Goal: Transaction & Acquisition: Purchase product/service

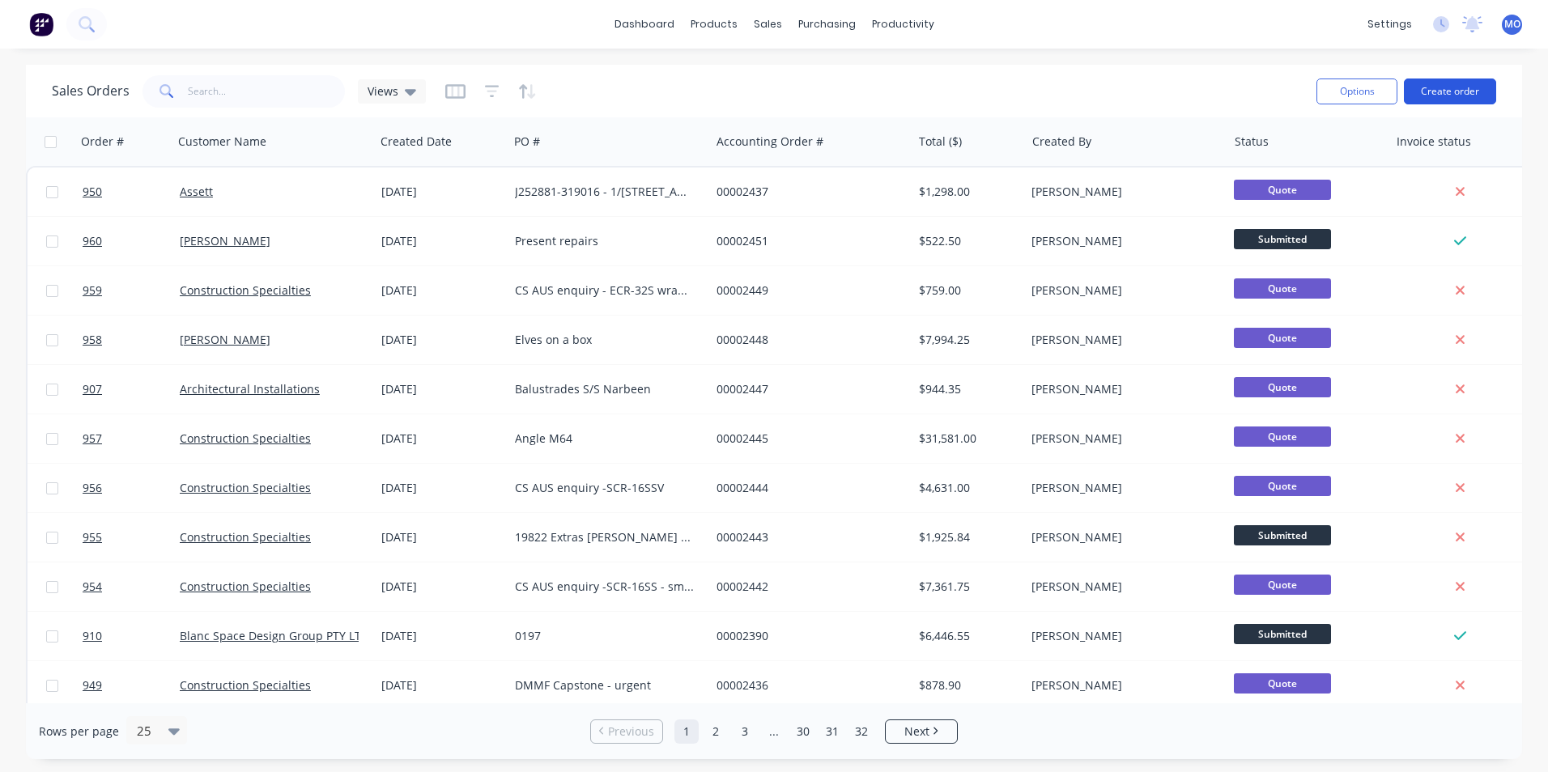
click at [1458, 87] on button "Create order" at bounding box center [1450, 92] width 92 height 26
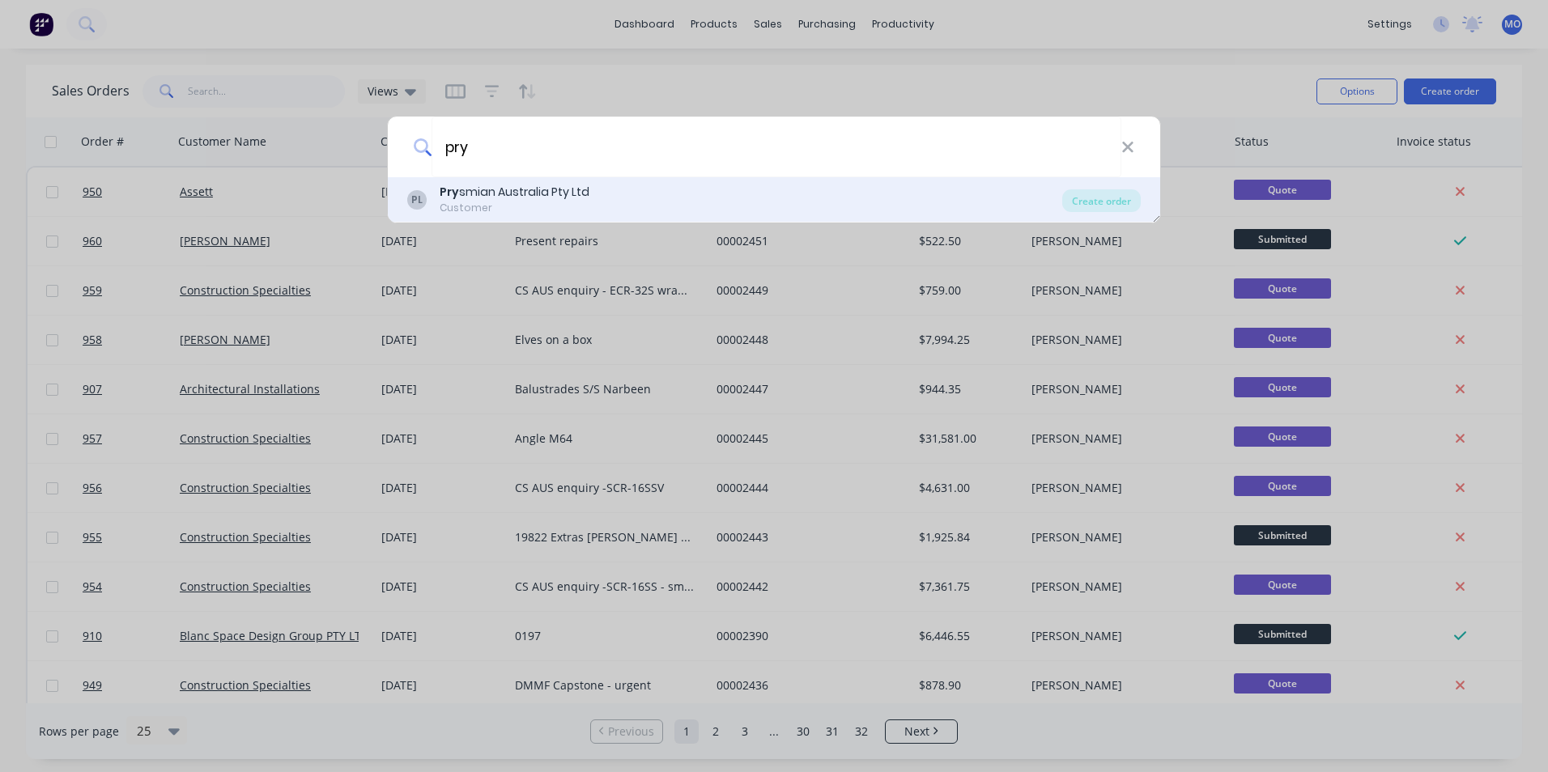
type input "pry"
click at [546, 207] on div "Customer" at bounding box center [515, 208] width 150 height 15
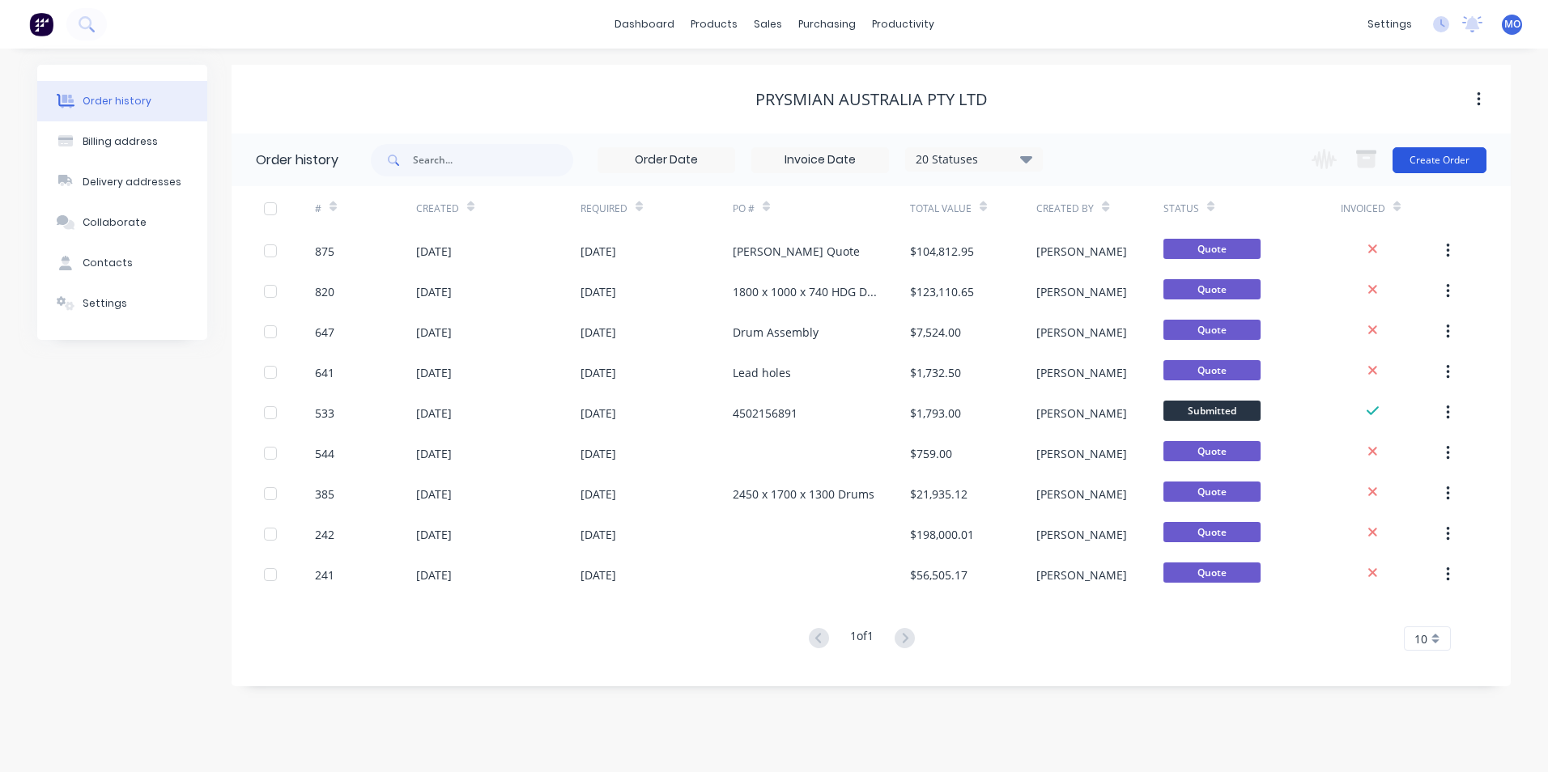
click at [1425, 171] on button "Create Order" at bounding box center [1439, 160] width 94 height 26
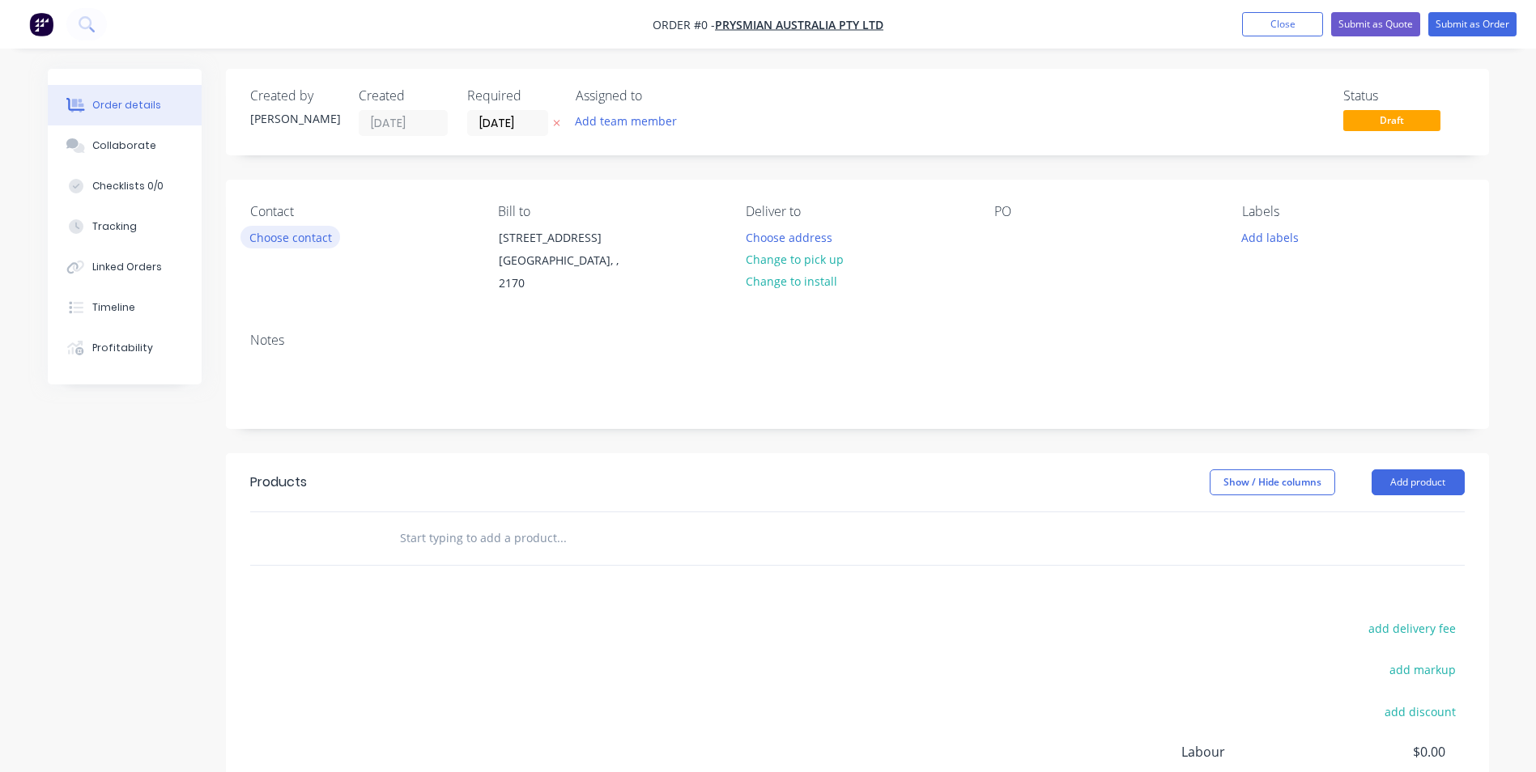
click at [329, 234] on button "Choose contact" at bounding box center [290, 237] width 100 height 22
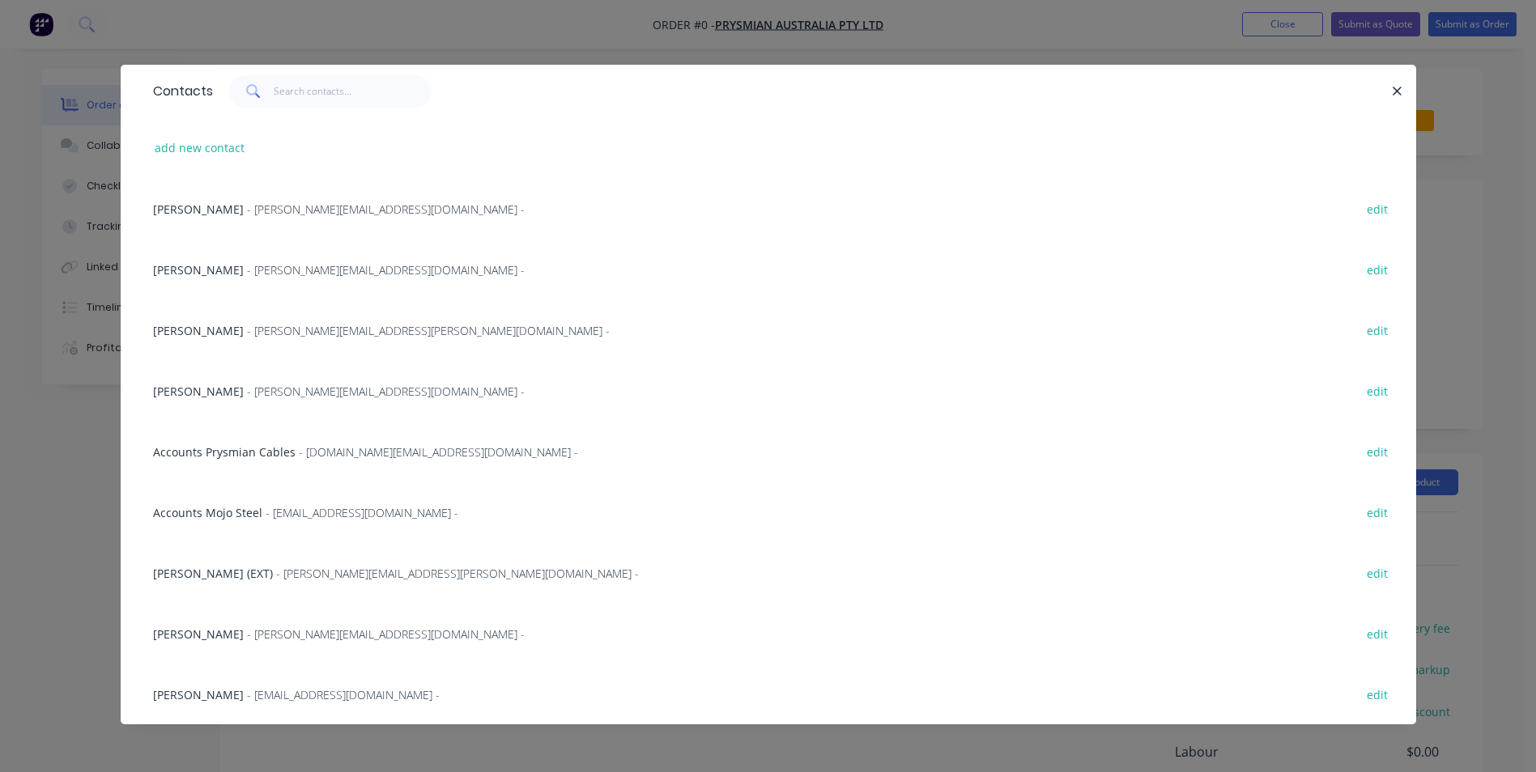
click at [254, 272] on span "- [PERSON_NAME][EMAIL_ADDRESS][DOMAIN_NAME] -" at bounding box center [386, 269] width 278 height 15
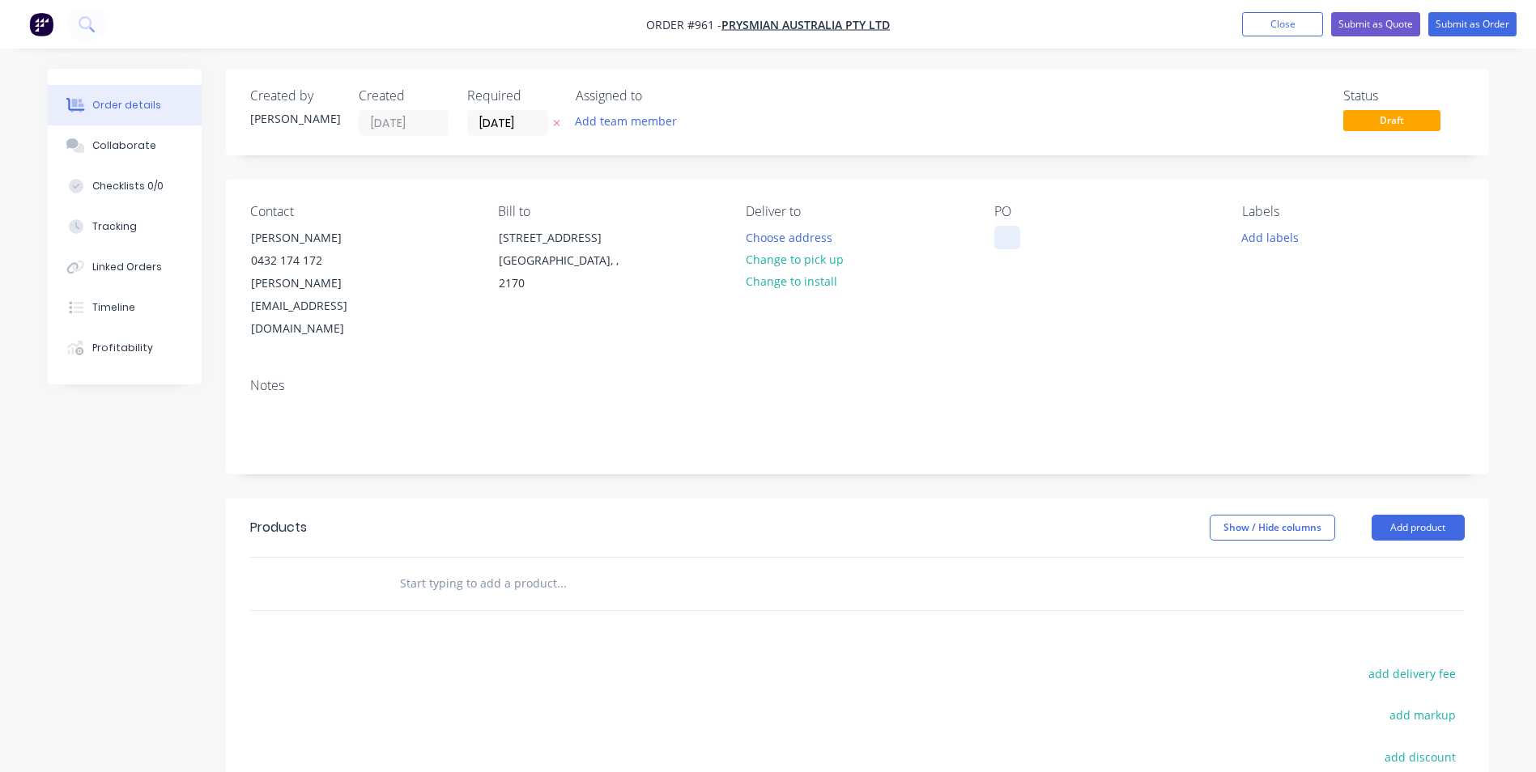
click at [1010, 234] on div at bounding box center [1007, 237] width 26 height 23
click at [1401, 499] on header "Products Show / Hide columns Add product" at bounding box center [857, 528] width 1263 height 58
click at [1398, 515] on button "Add product" at bounding box center [1417, 528] width 93 height 26
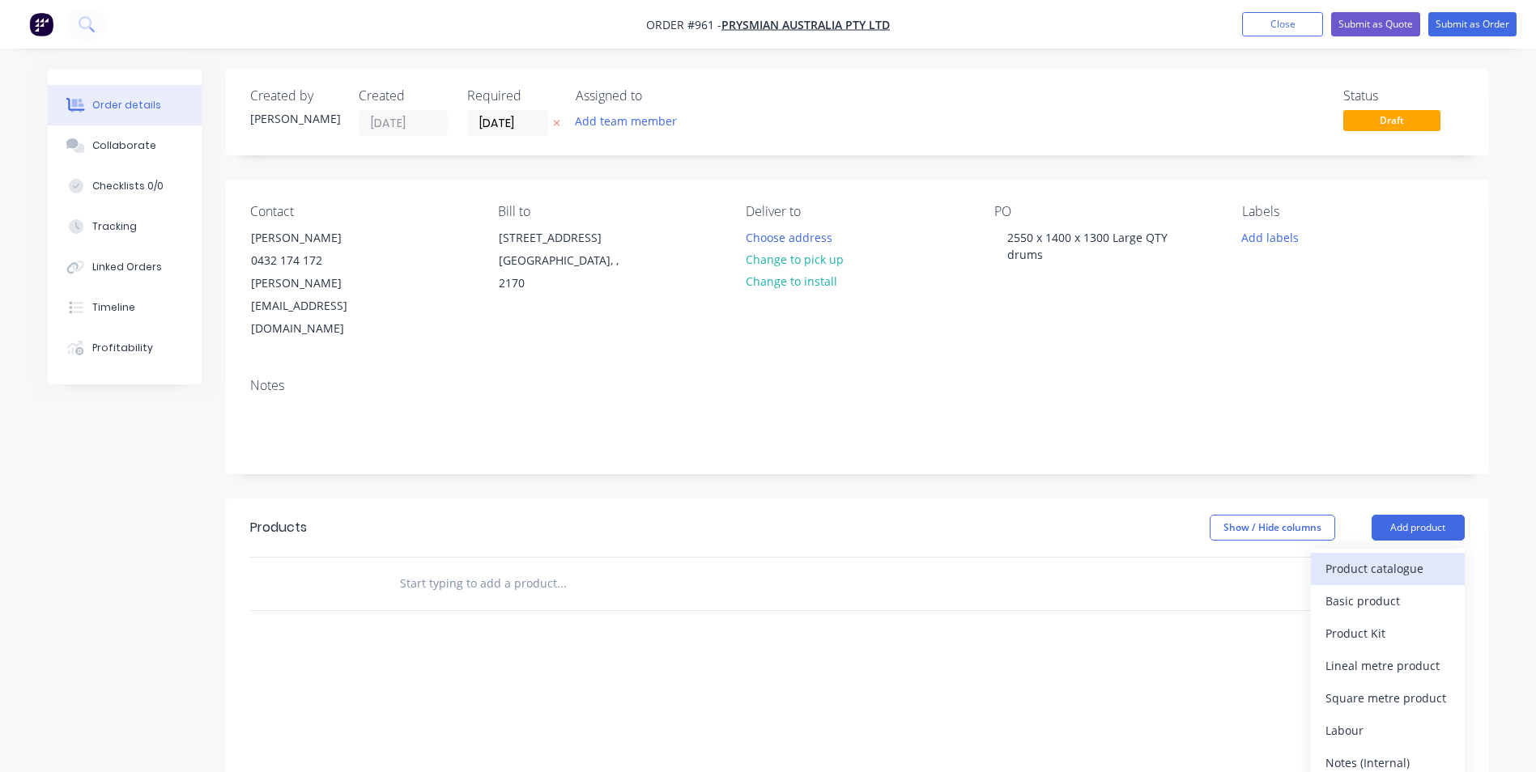
click at [1364, 557] on div "Product catalogue" at bounding box center [1387, 568] width 125 height 23
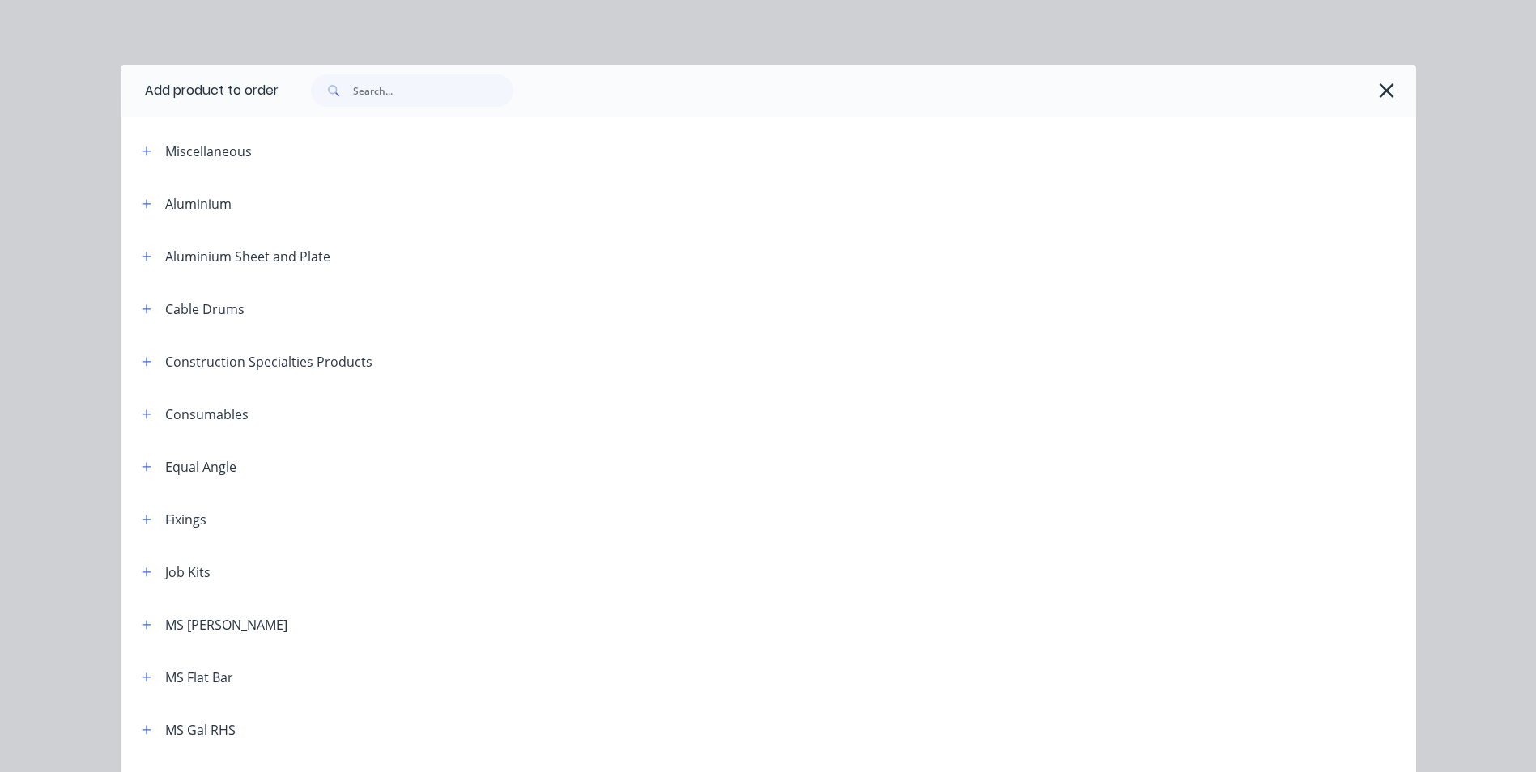
drag, startPoint x: 139, startPoint y: 144, endPoint x: 154, endPoint y: 151, distance: 16.3
click at [154, 149] on div "Miscellaneous" at bounding box center [266, 151] width 275 height 20
click at [142, 149] on icon "button" at bounding box center [147, 151] width 10 height 11
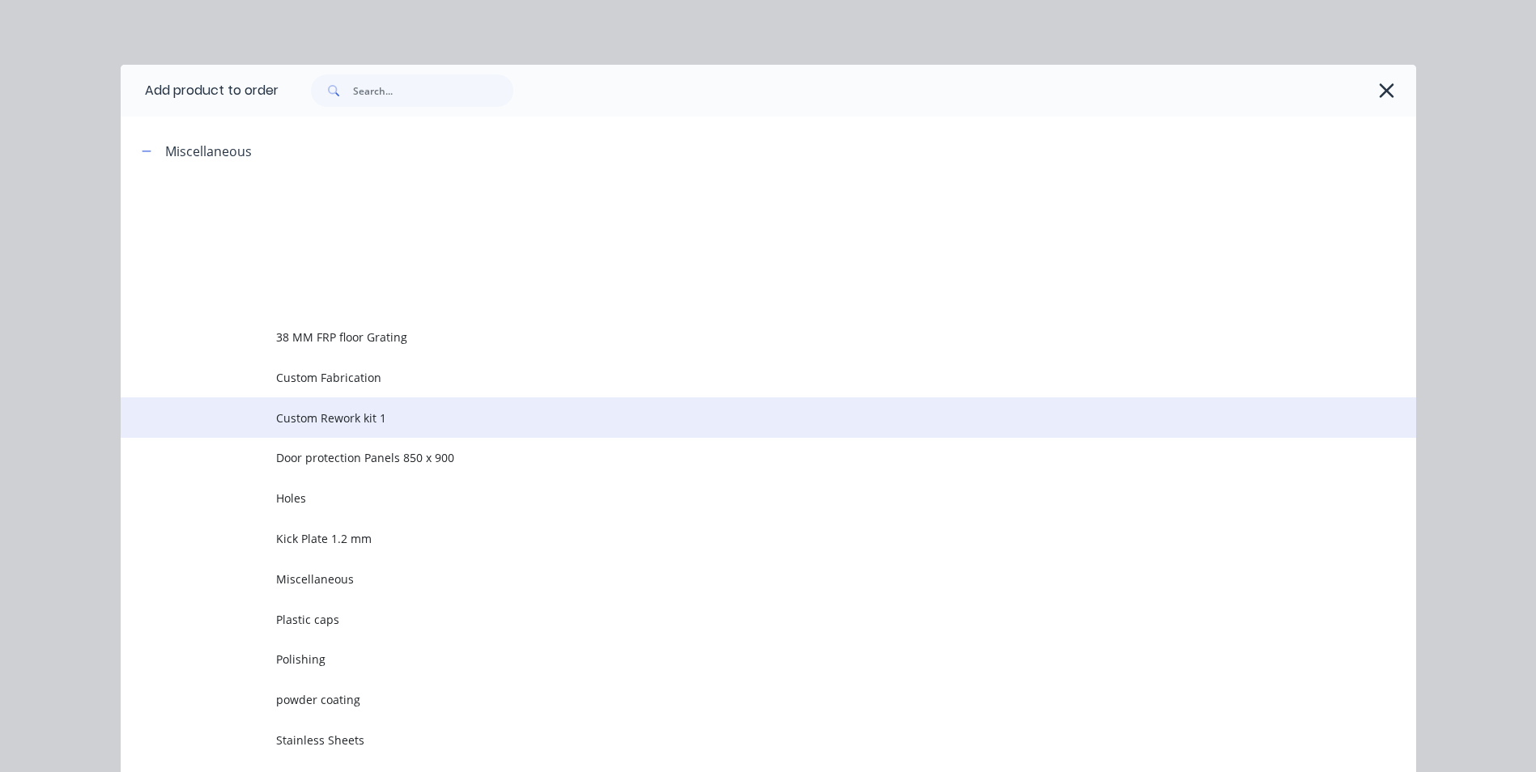
click at [342, 420] on span "Custom Rework kit 1" at bounding box center [731, 418] width 911 height 17
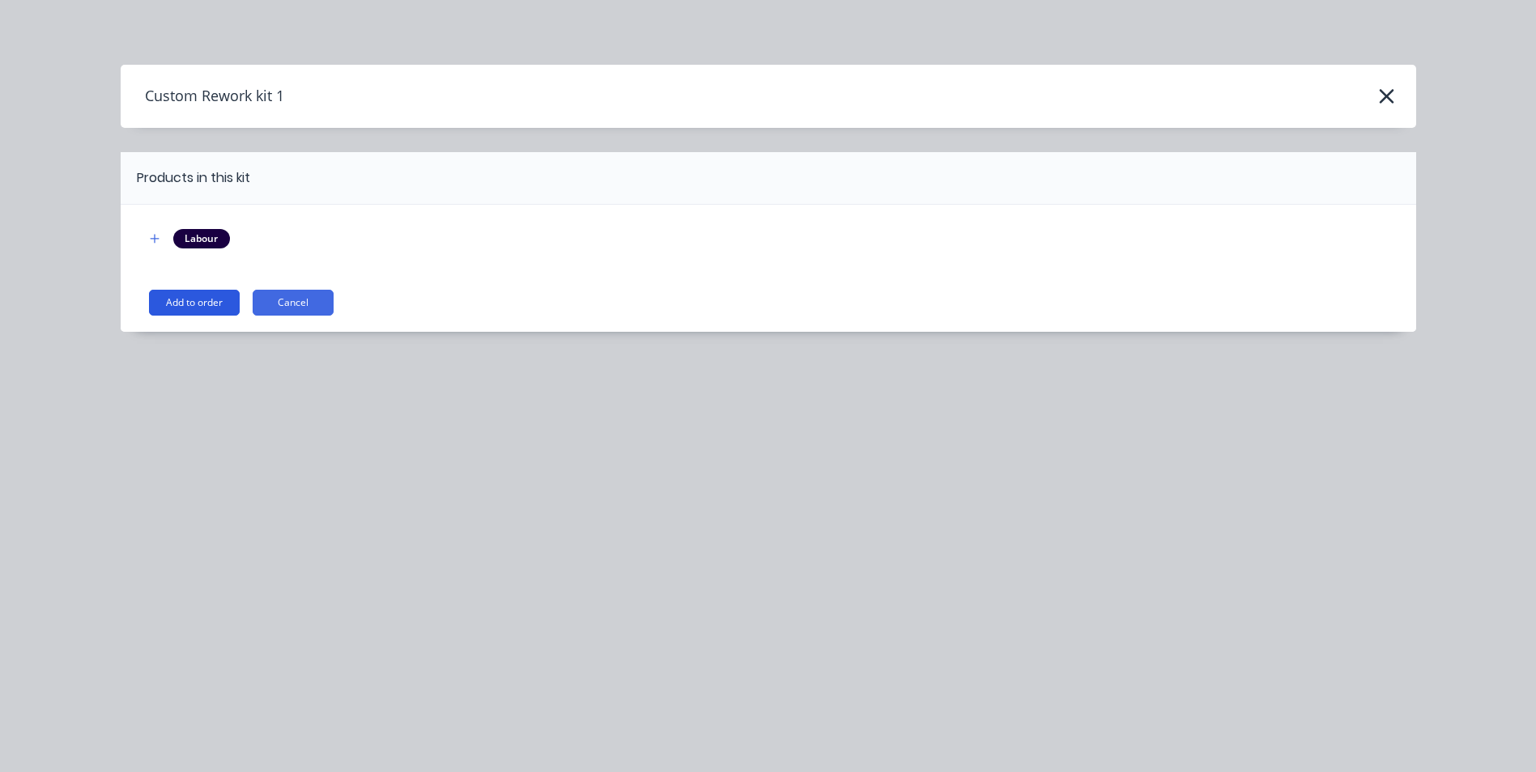
click at [191, 303] on button "Add to order" at bounding box center [194, 303] width 91 height 26
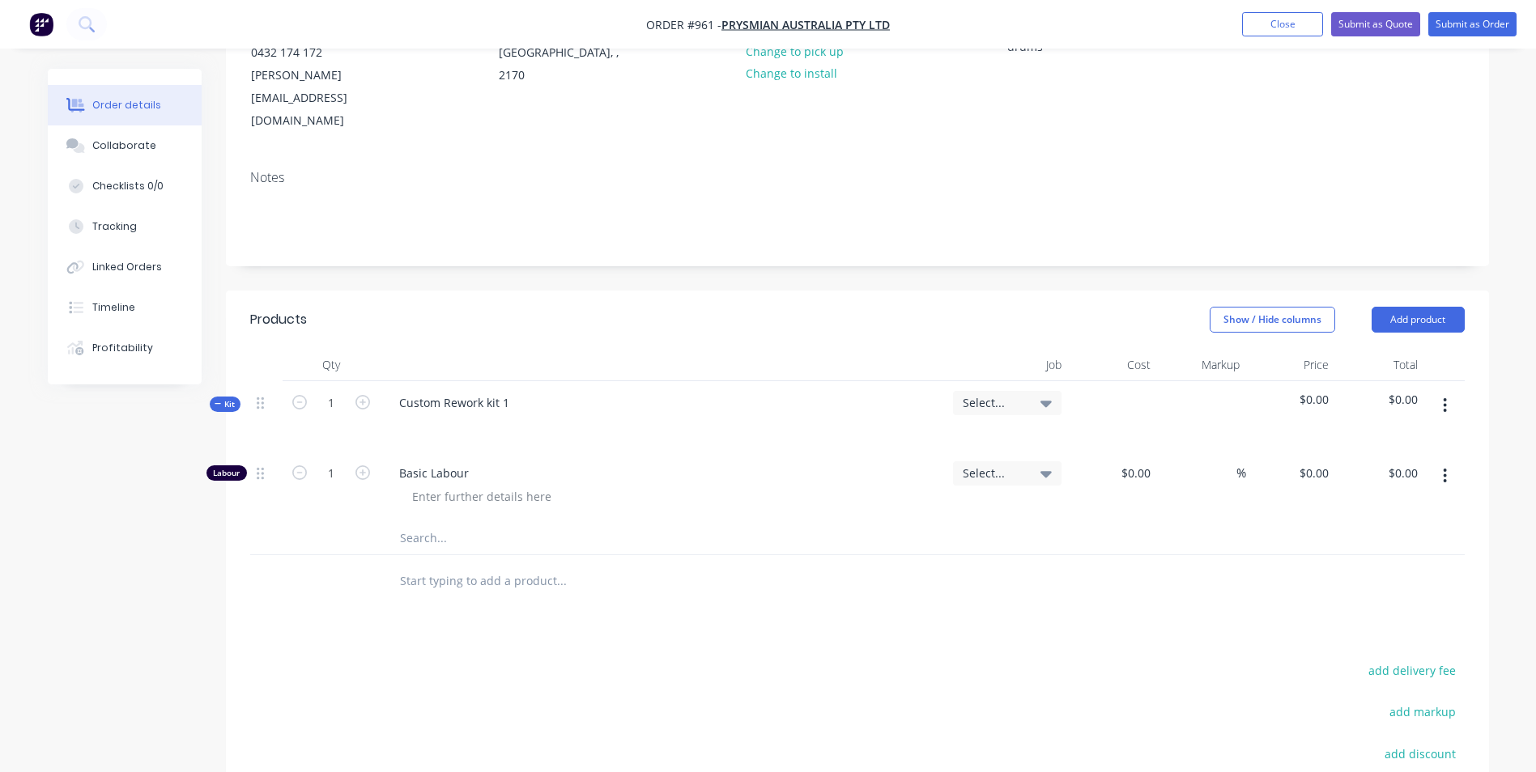
scroll to position [324, 0]
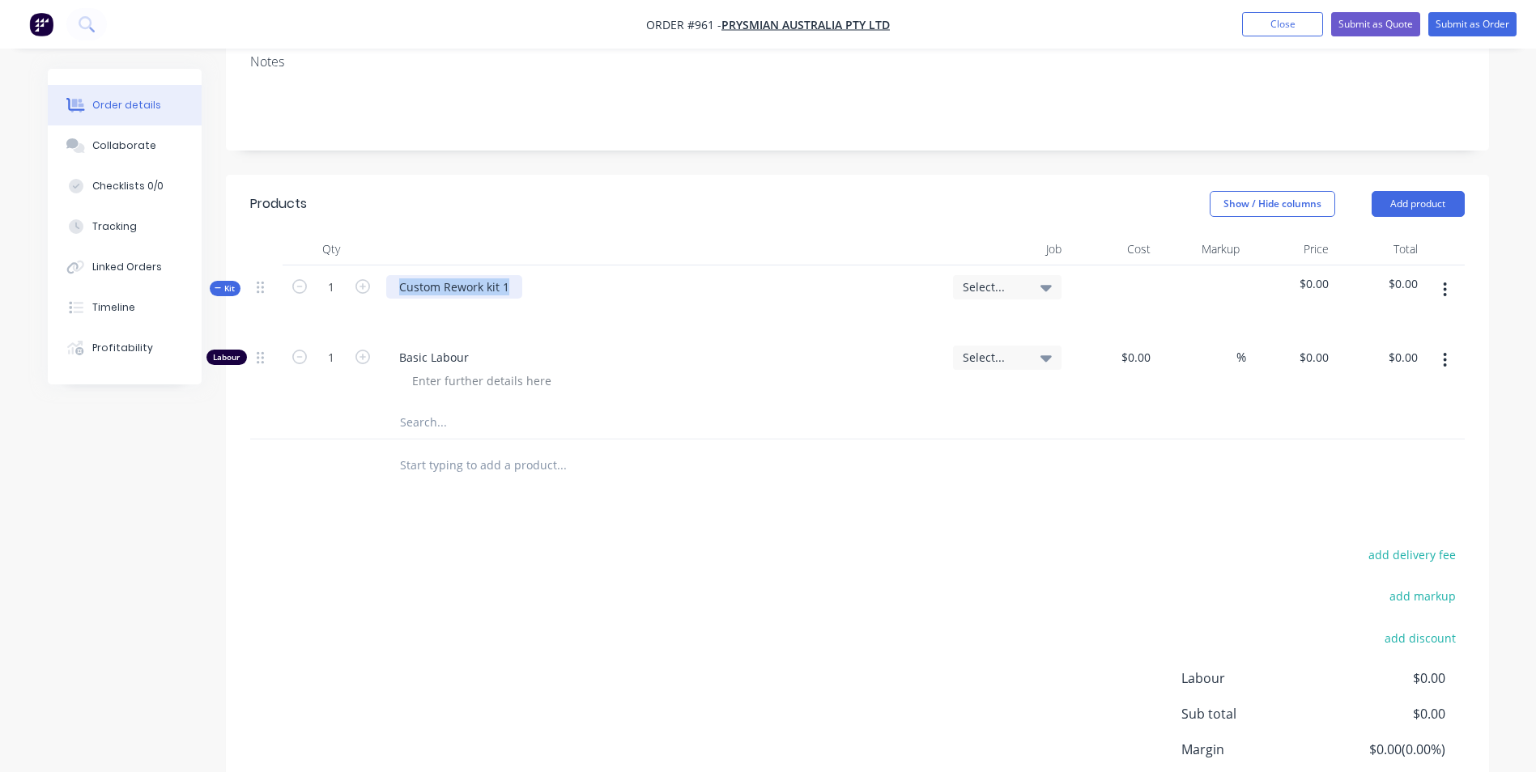
drag, startPoint x: 505, startPoint y: 249, endPoint x: 359, endPoint y: 257, distance: 145.9
click at [359, 266] on div "Kit 1 Custom Rework kit 1 Select... $0.00 $0.00" at bounding box center [857, 301] width 1214 height 70
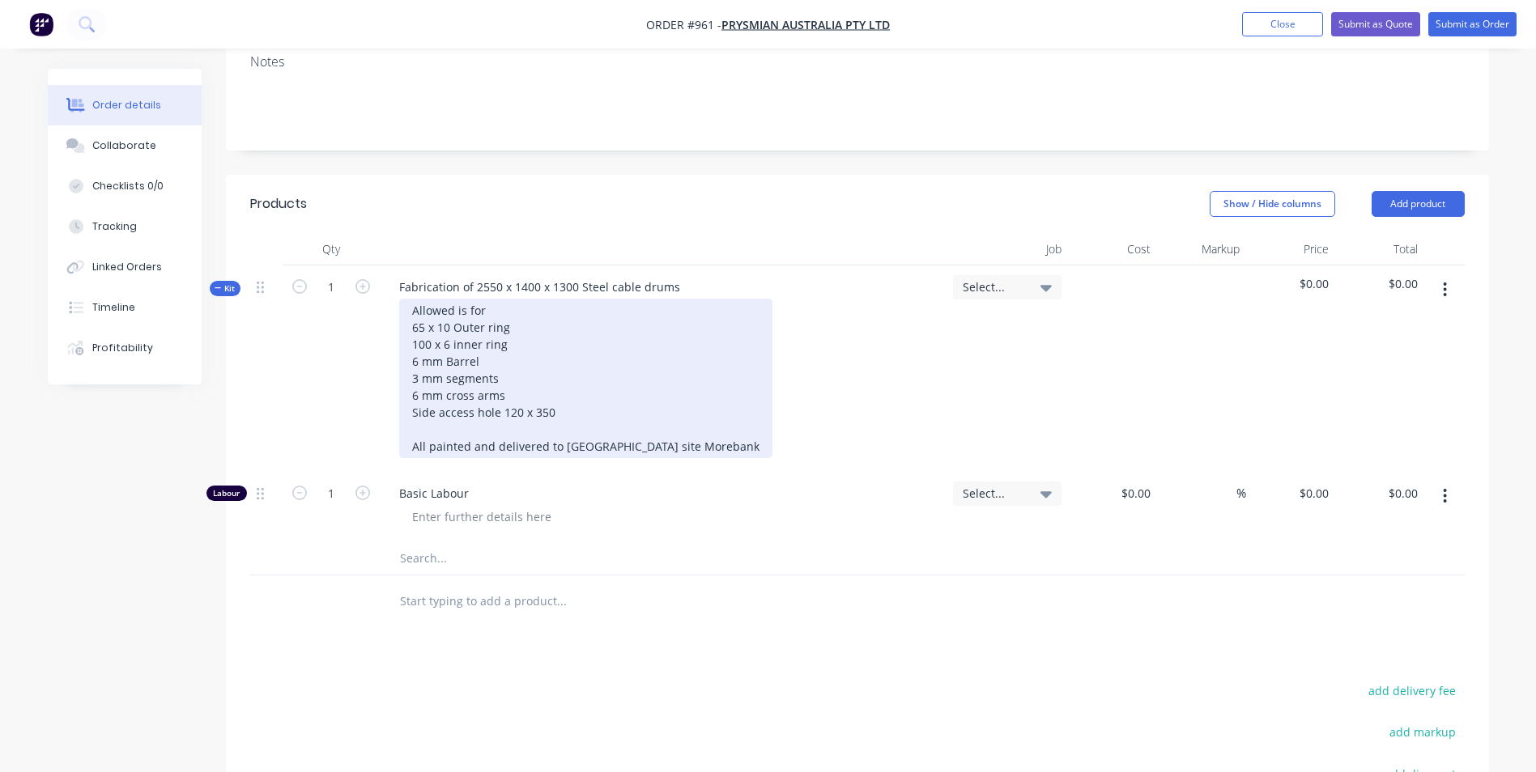
drag, startPoint x: 676, startPoint y: 404, endPoint x: 715, endPoint y: 372, distance: 50.6
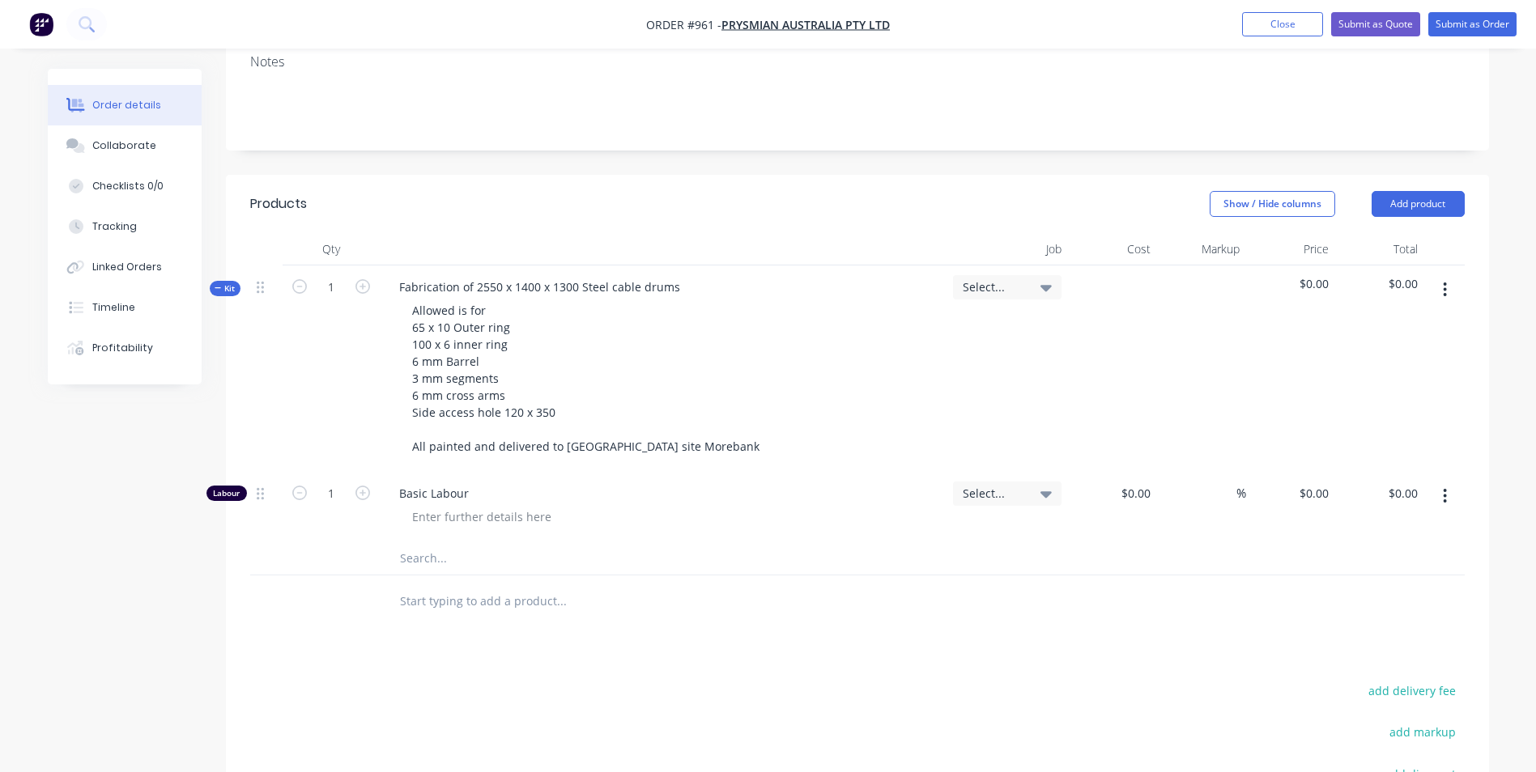
click at [715, 371] on div "Allowed is for 65 x 10 Outer ring 100 x 6 inner ring 6 mm Barrel 3 mm segments …" at bounding box center [663, 378] width 554 height 159
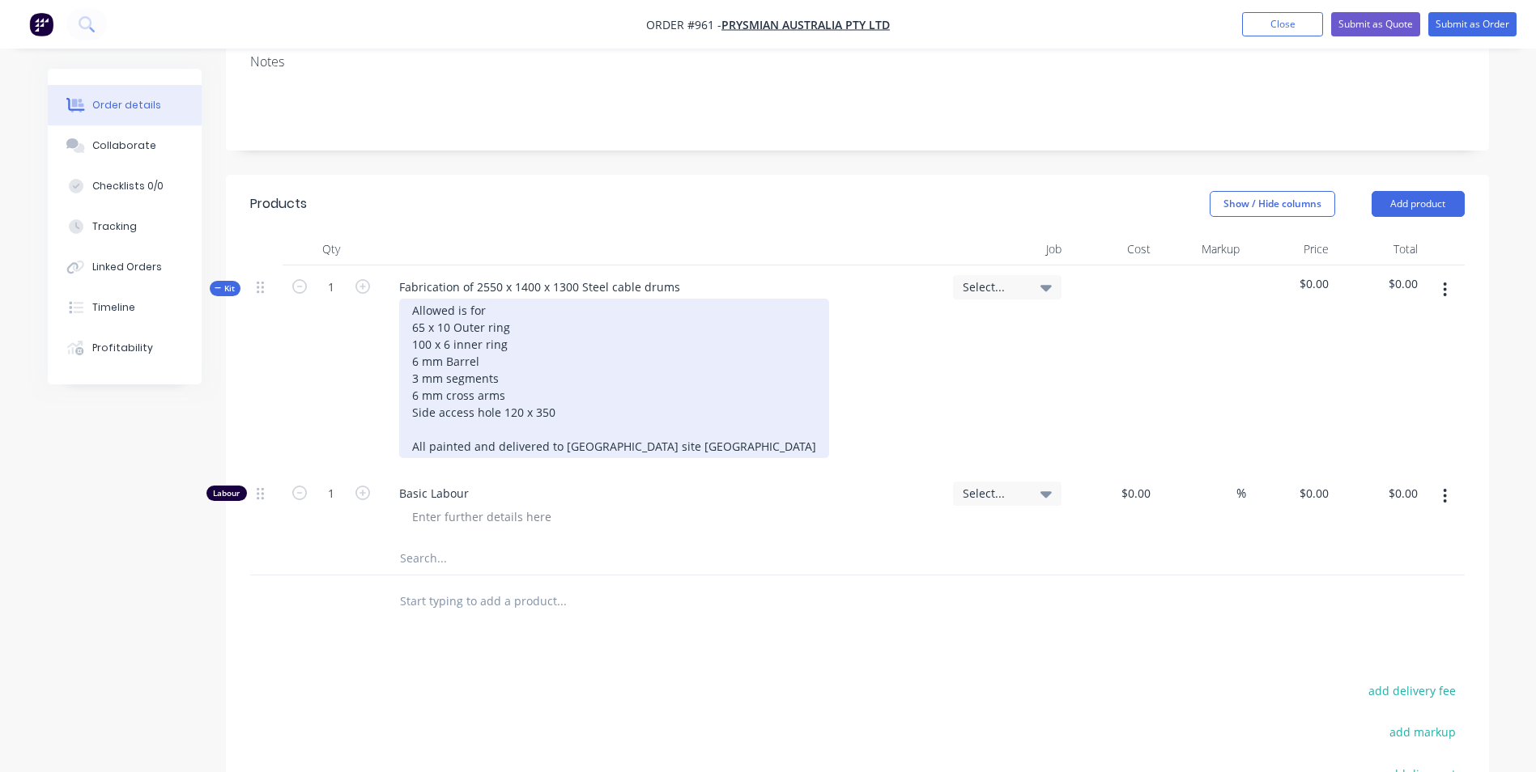
click at [651, 401] on div "Allowed is for 65 x 10 Outer ring 100 x 6 inner ring 6 mm Barrel 3 mm segments …" at bounding box center [614, 378] width 430 height 159
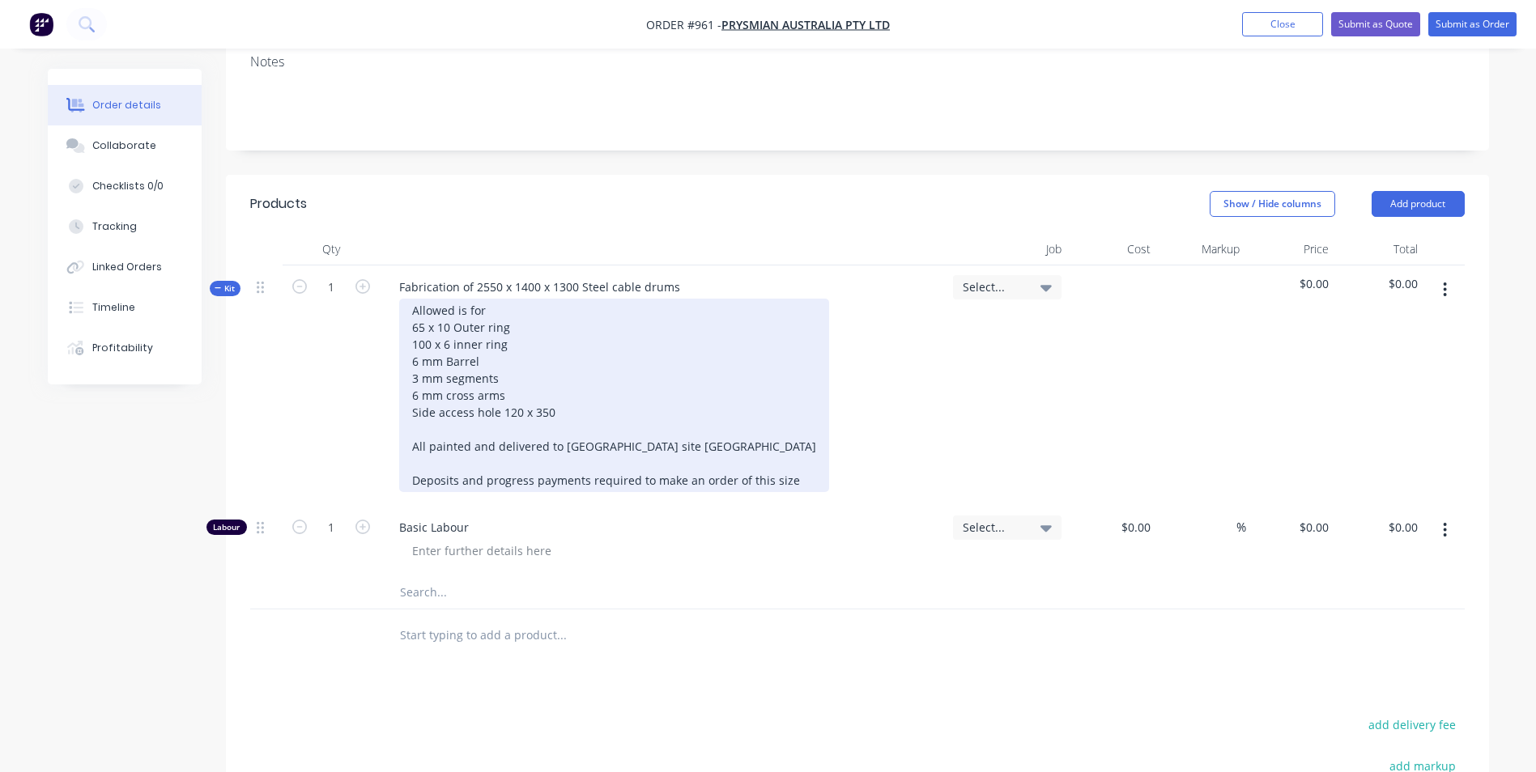
click at [787, 436] on div "Allowed is for 65 x 10 Outer ring 100 x 6 inner ring 6 mm Barrel 3 mm segments …" at bounding box center [614, 395] width 430 height 193
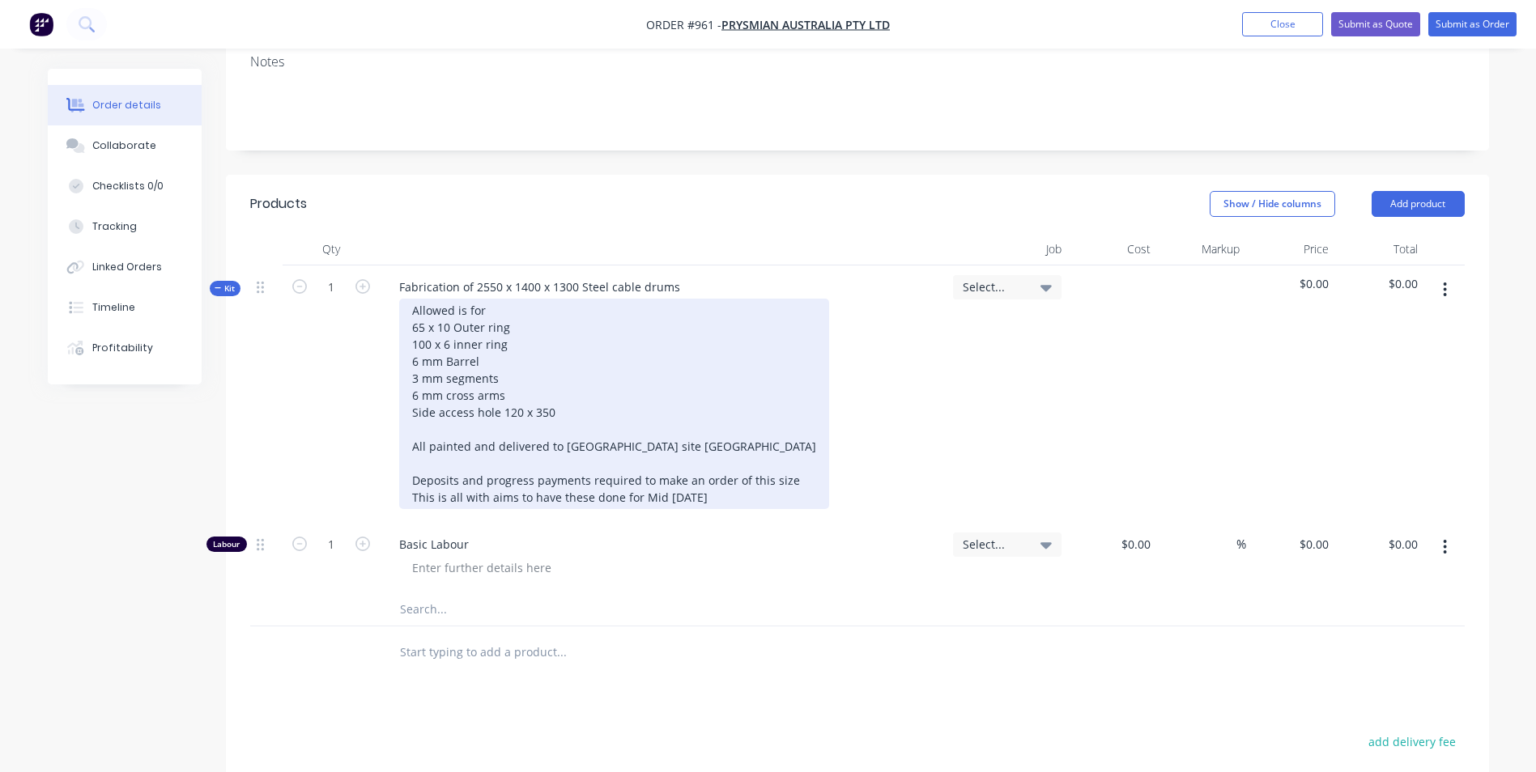
click at [758, 455] on div "Allowed is for 65 x 10 Outer ring 100 x 6 inner ring 6 mm Barrel 3 mm segments …" at bounding box center [614, 404] width 430 height 210
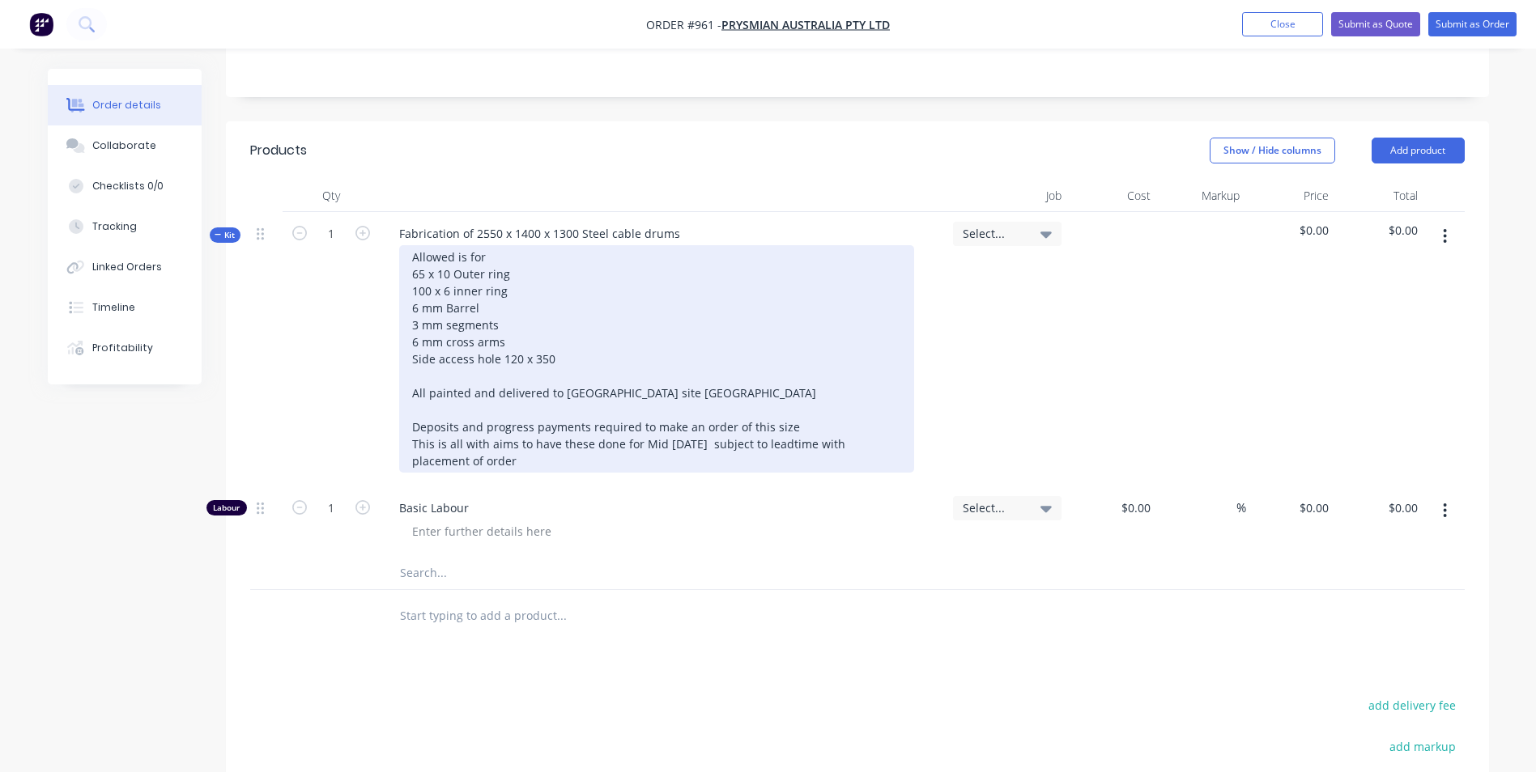
scroll to position [405, 0]
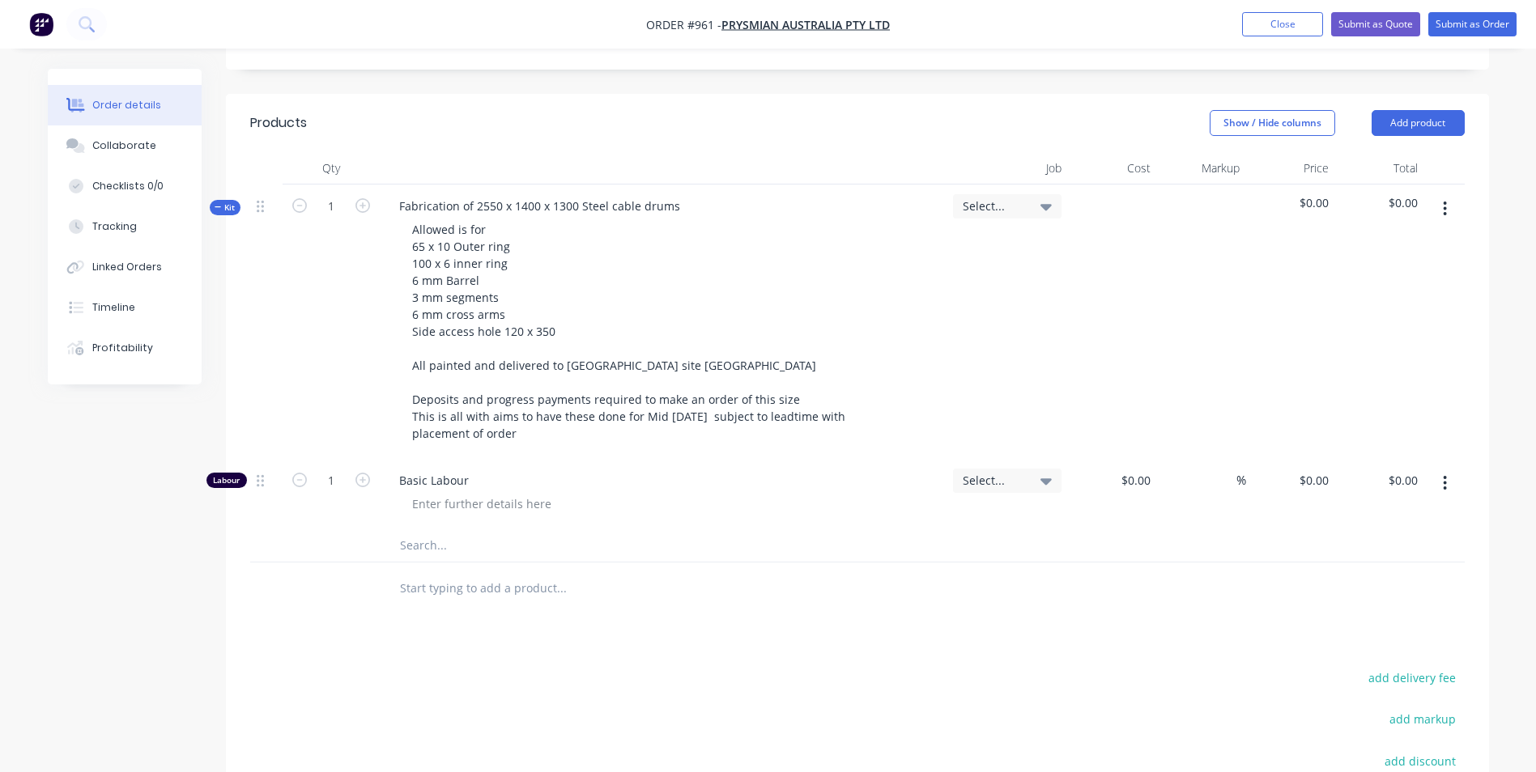
click at [1434, 194] on button "button" at bounding box center [1445, 208] width 38 height 29
click at [1393, 240] on div "Add product to kit" at bounding box center [1387, 251] width 125 height 23
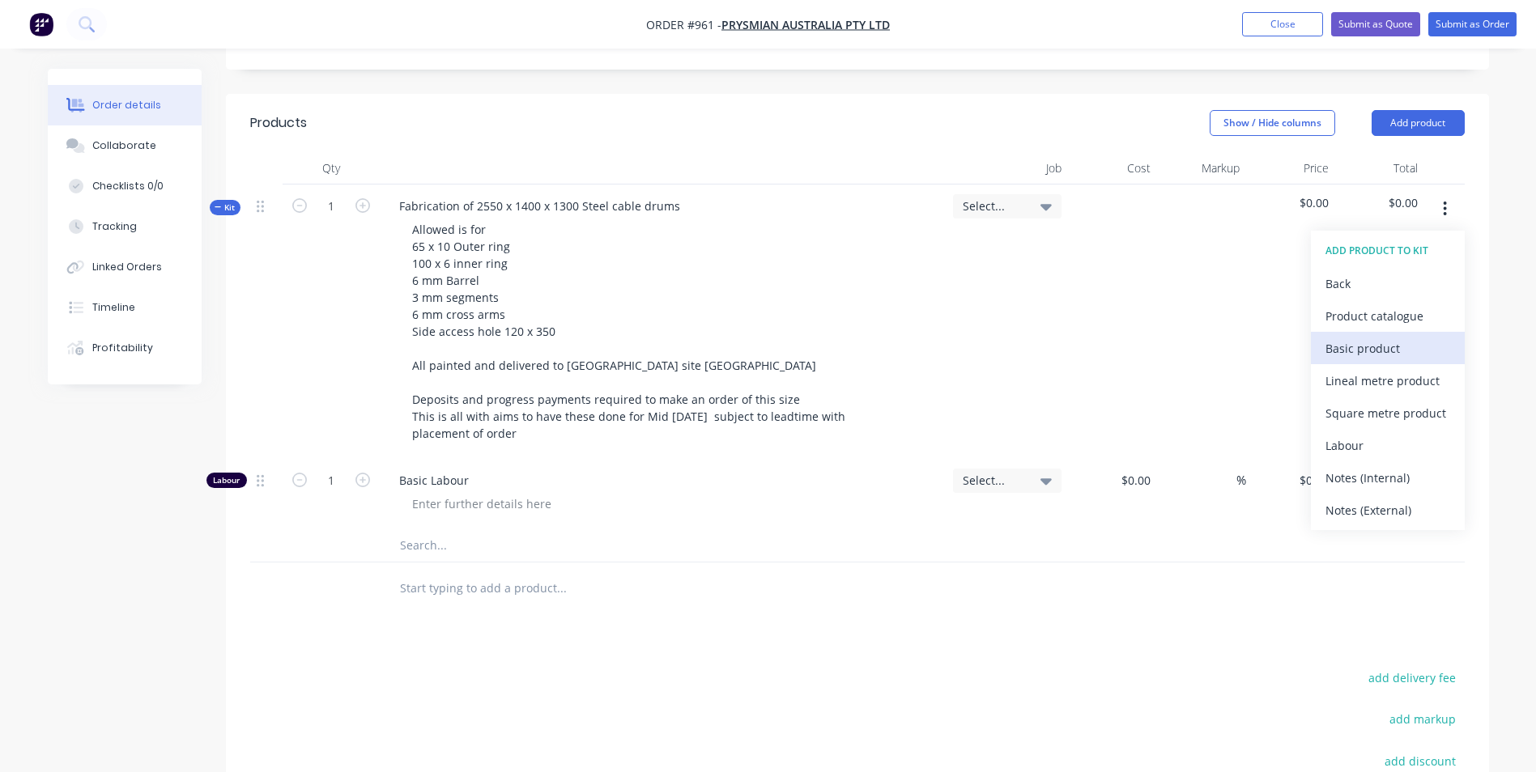
click at [1344, 337] on div "Basic product" at bounding box center [1387, 348] width 125 height 23
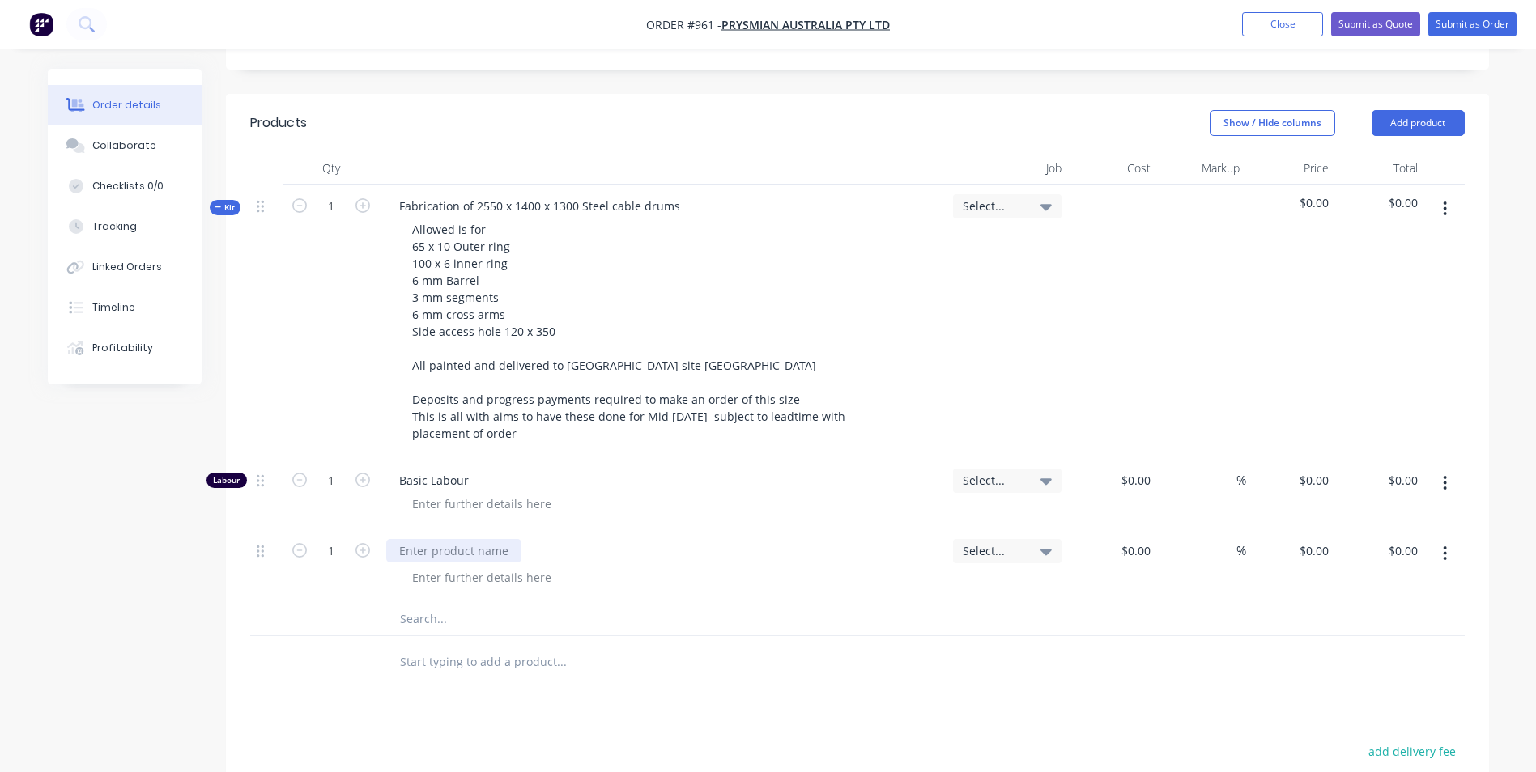
click at [449, 539] on div at bounding box center [453, 550] width 135 height 23
click at [1149, 539] on input "$0.00" at bounding box center [1138, 550] width 37 height 23
type input "$3,755.20"
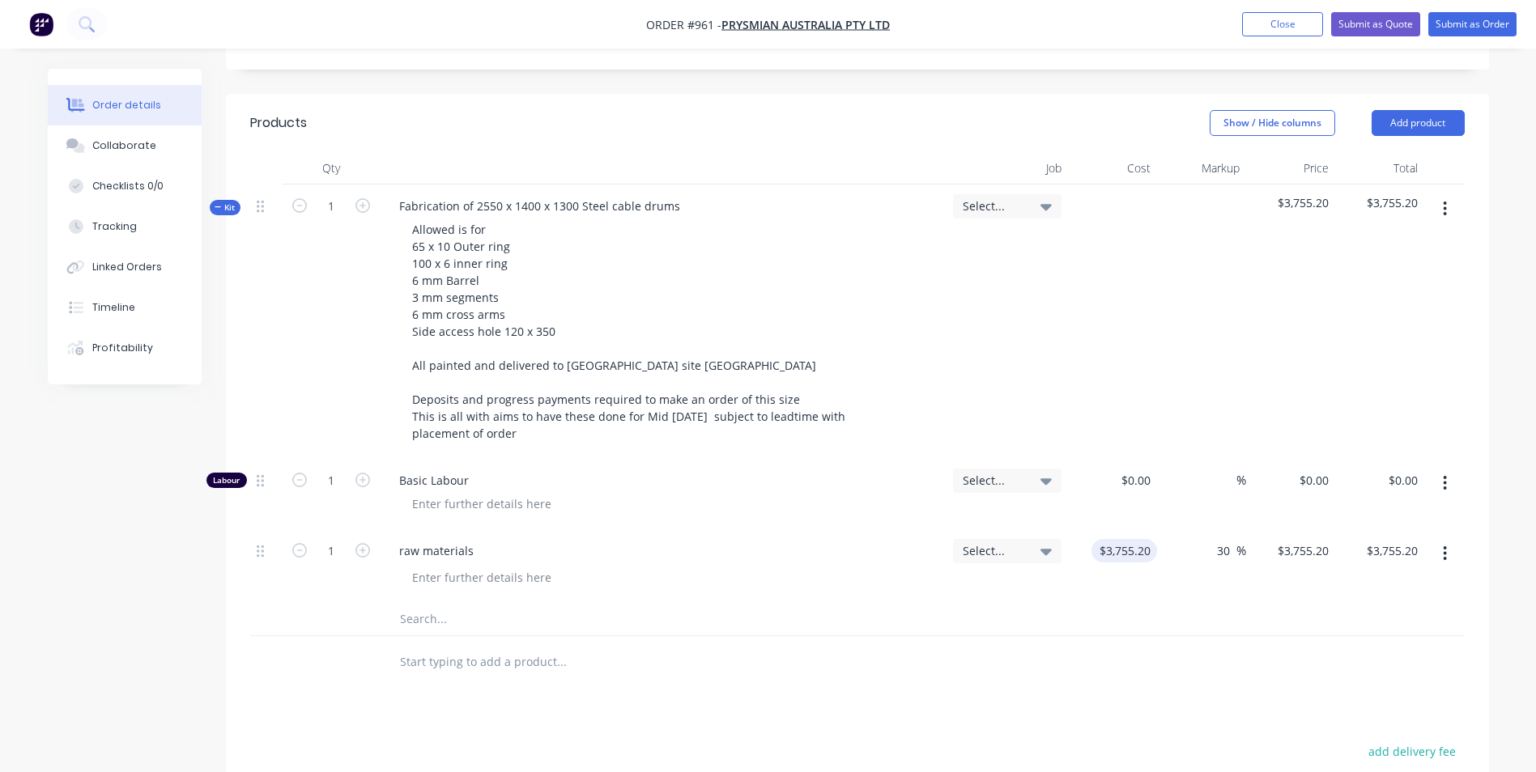
type input "30"
type input "4881.76"
type input "$4,881.76"
click at [329, 459] on div "1" at bounding box center [331, 494] width 97 height 70
type input "$4,881.76"
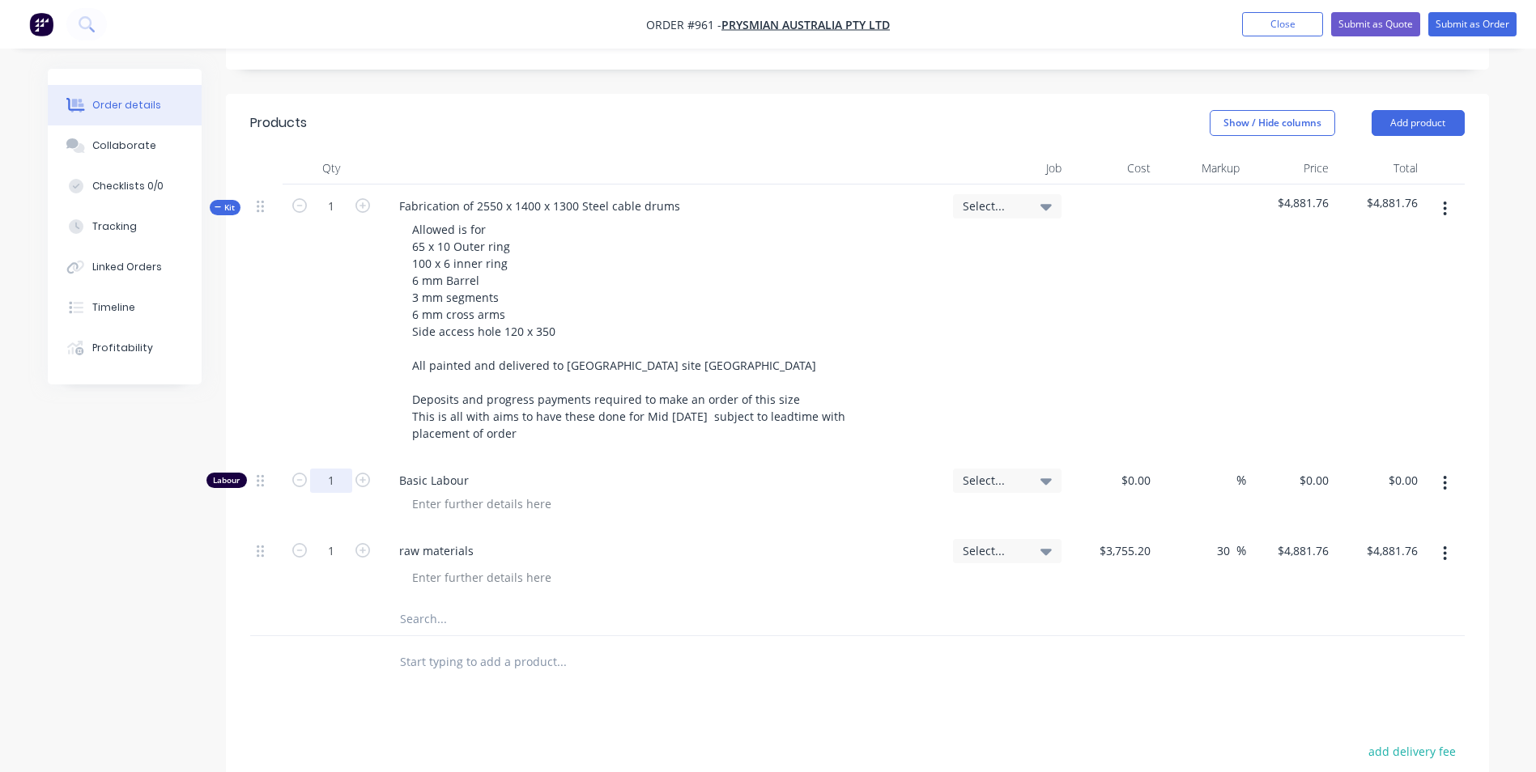
click at [329, 469] on input "1" at bounding box center [331, 481] width 42 height 24
type input "15"
type input "$50.00"
type input "$750.00"
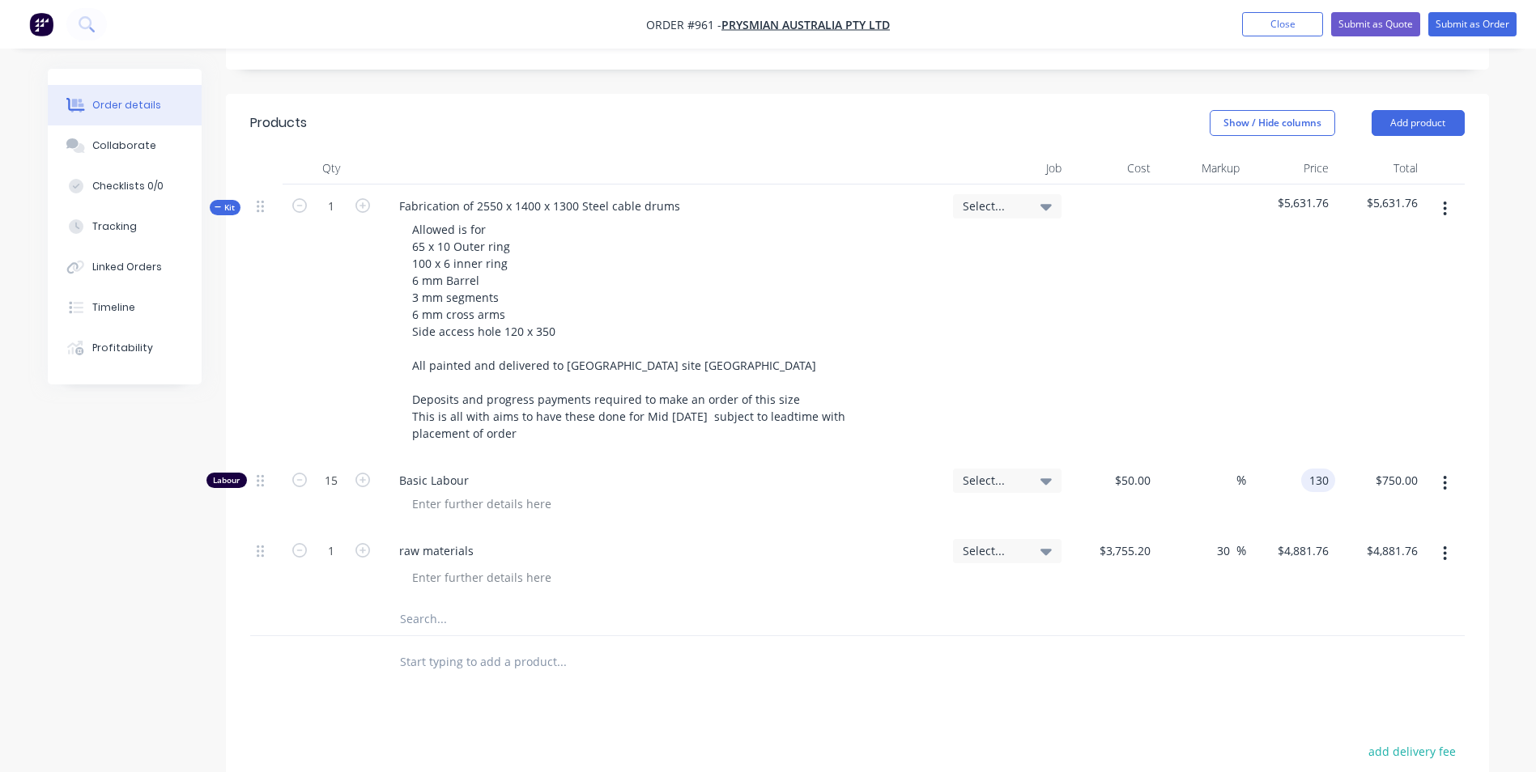
type input "130"
type input "160"
type input "$130.00"
type input "1950.00"
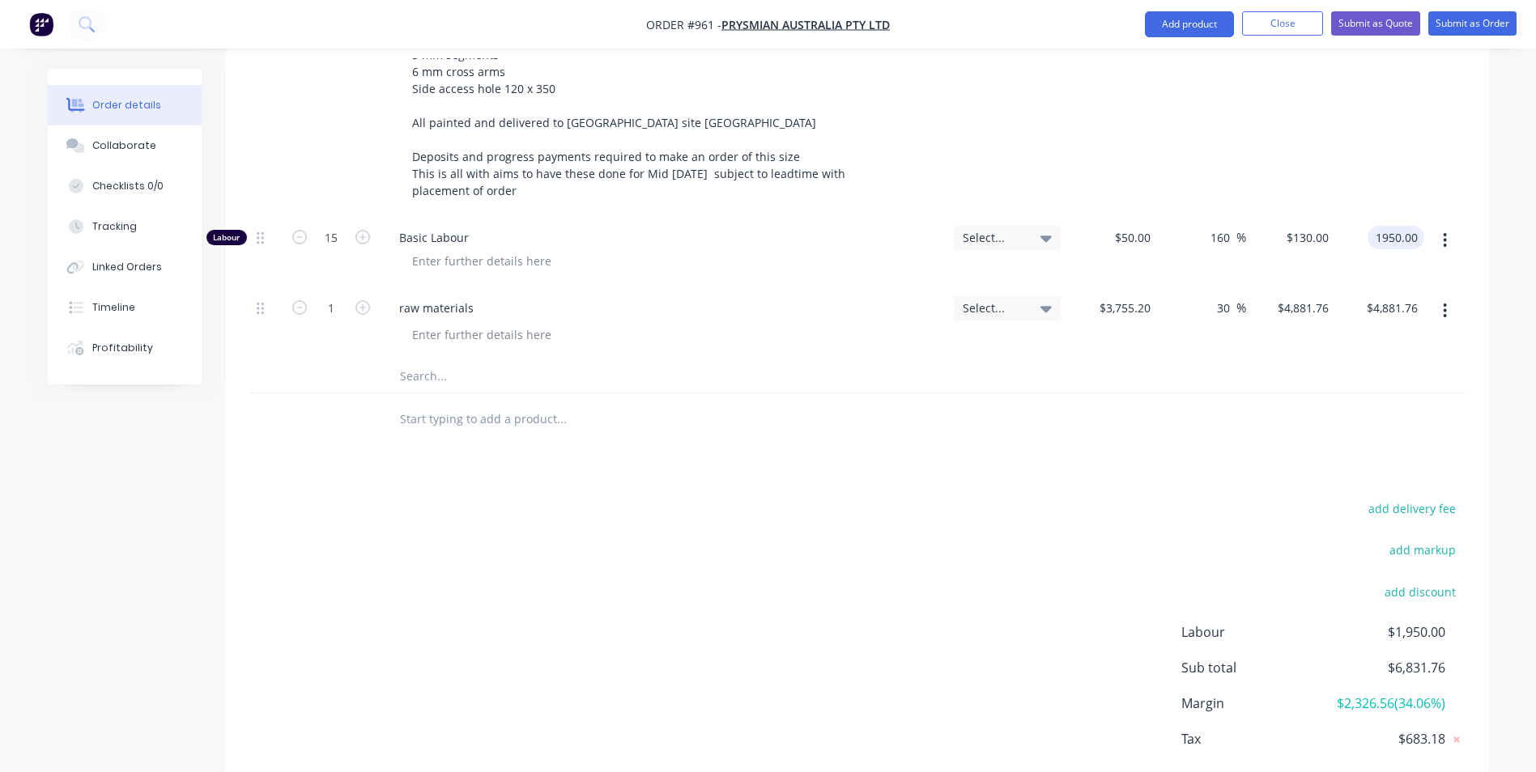
scroll to position [567, 0]
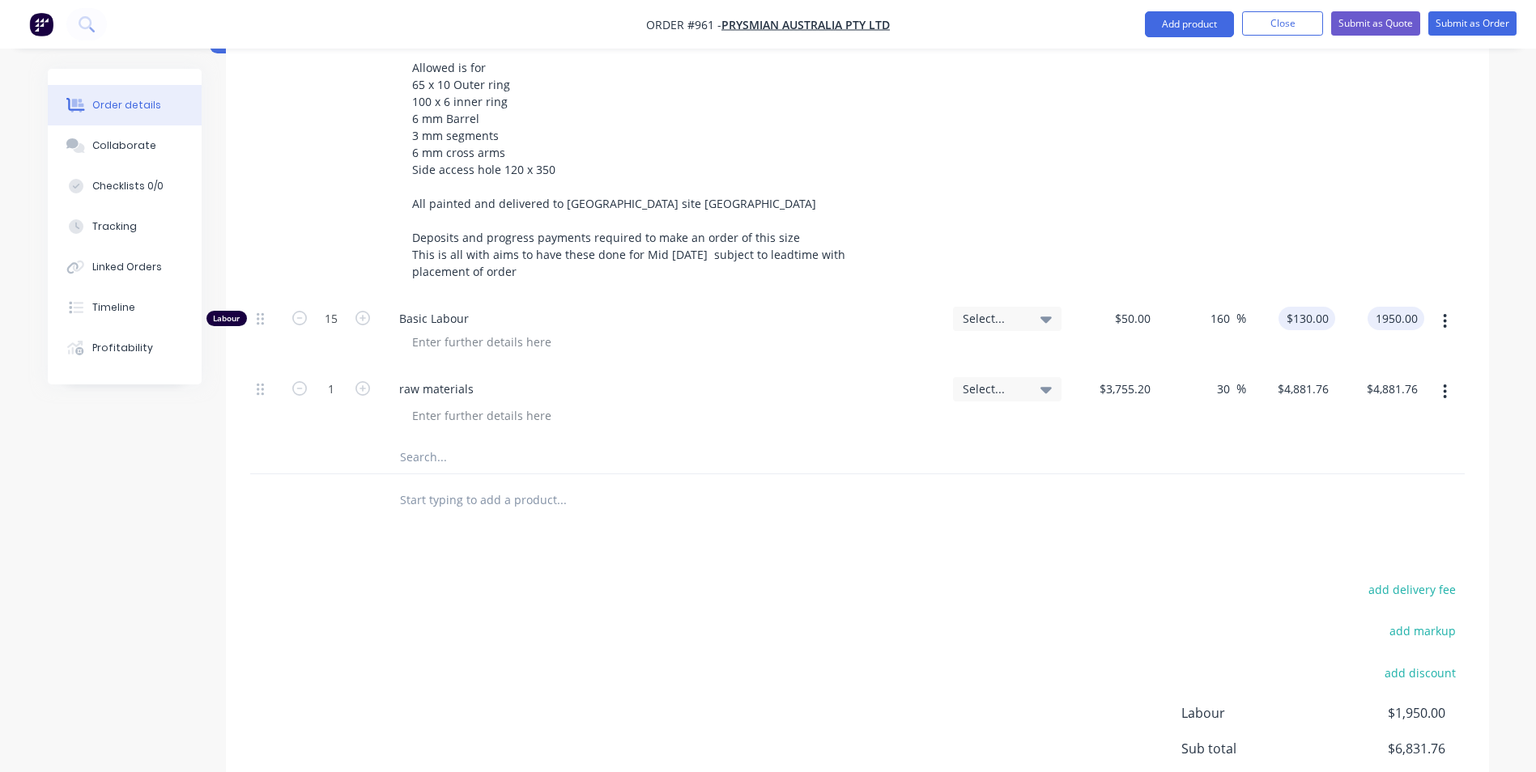
type input "130"
type input "$1,950.00"
click at [1305, 307] on div "130 $130.00" at bounding box center [1306, 318] width 57 height 23
type input "$130.00"
click at [1220, 525] on div "Products Show / Hide columns Add product Qty Job Cost Markup Price Total Kit 1 …" at bounding box center [857, 424] width 1263 height 984
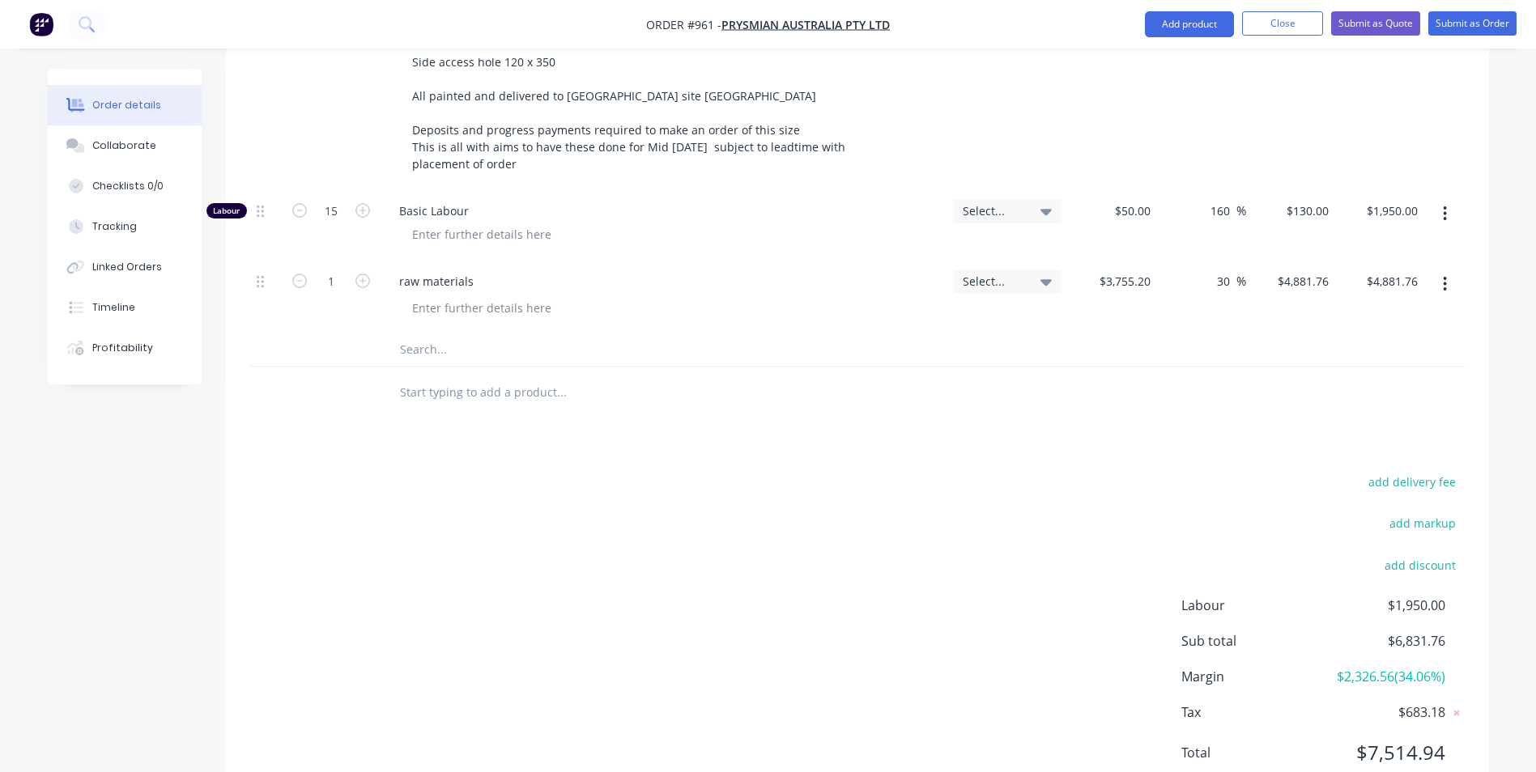
scroll to position [666, 0]
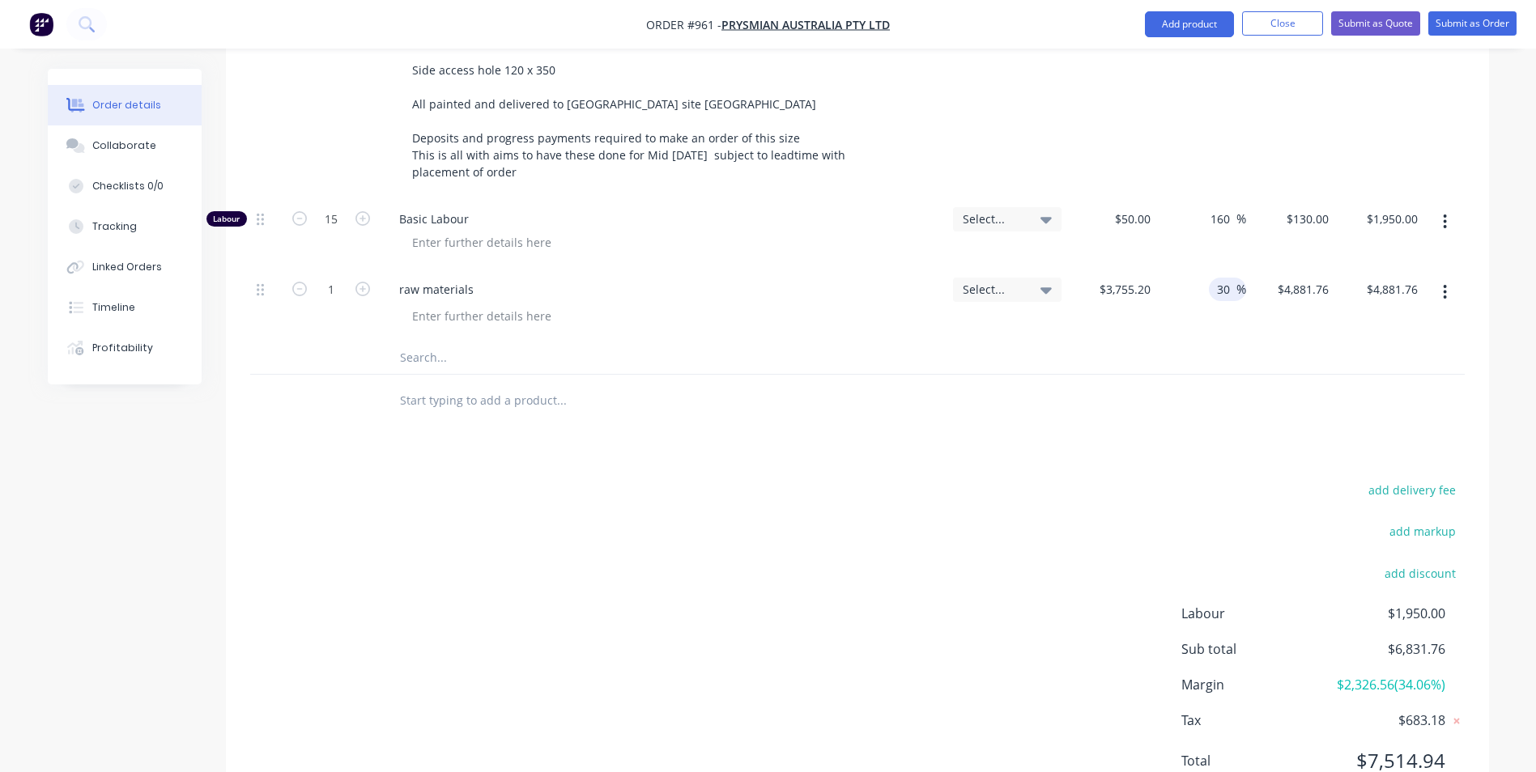
click at [1233, 278] on input "30" at bounding box center [1225, 289] width 21 height 23
type input "32"
type input "4956.864"
type input "$4,956.86"
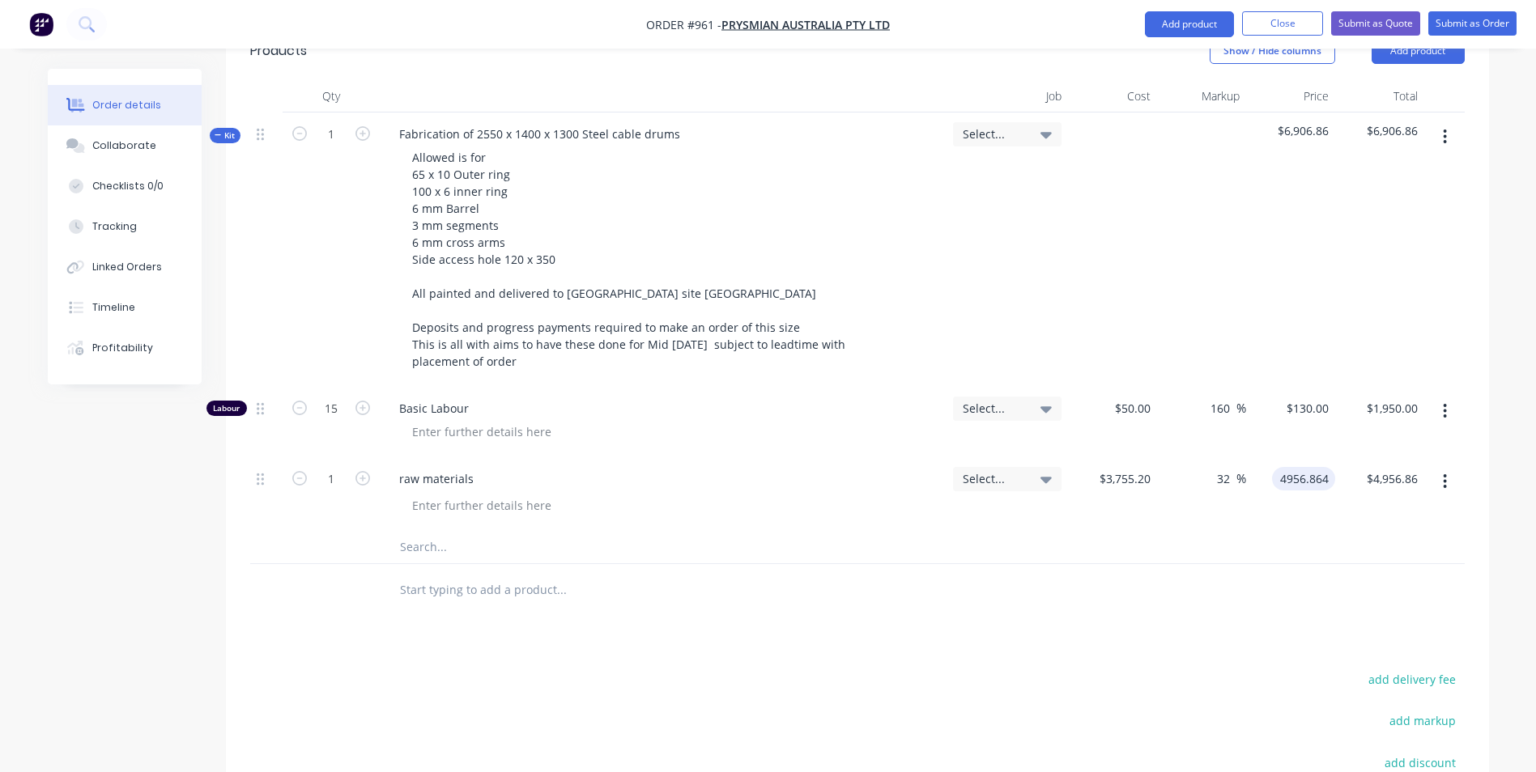
scroll to position [423, 0]
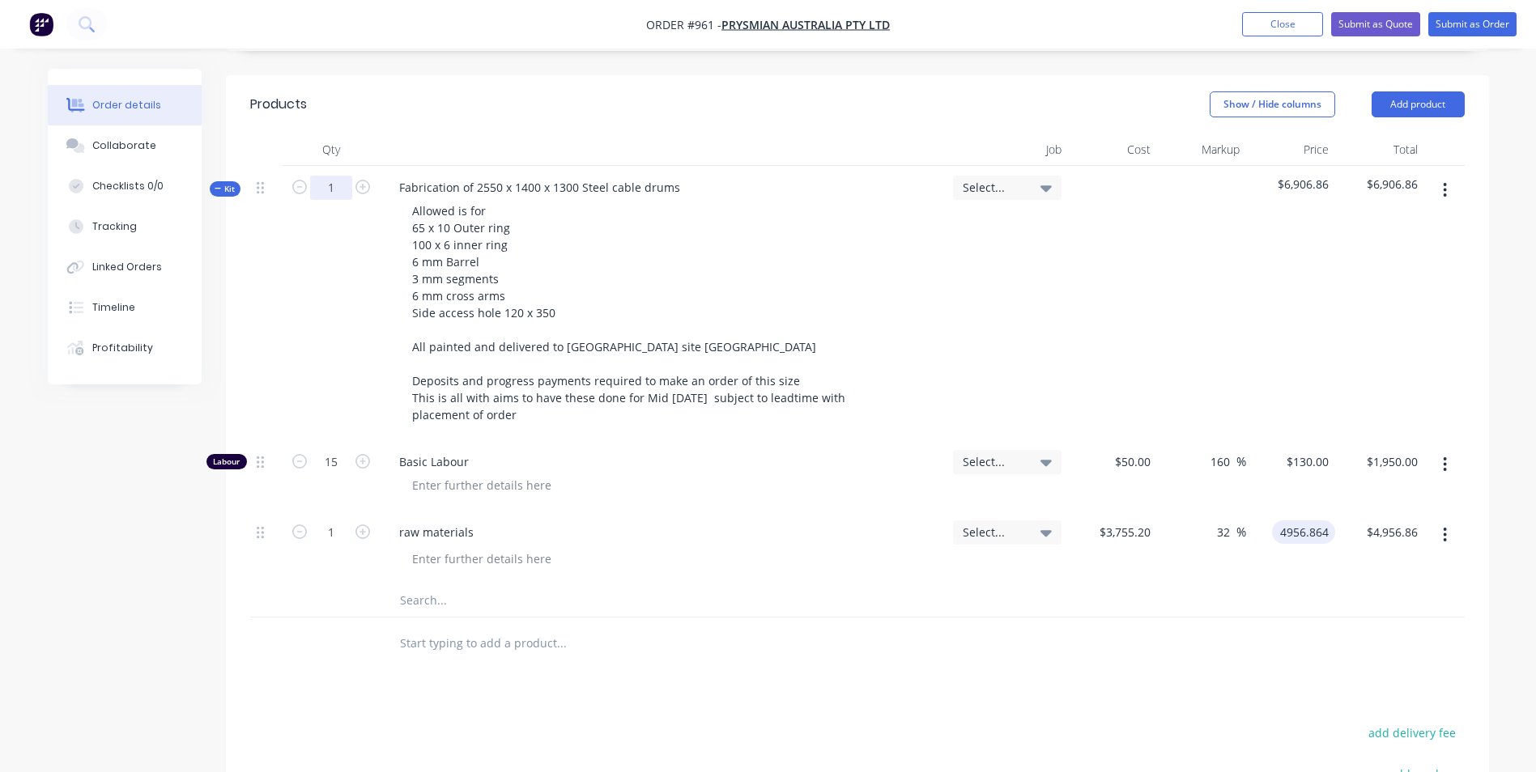
type input "$4,956.864"
click at [338, 176] on input "1" at bounding box center [331, 188] width 42 height 24
type input "49"
type input "735"
type input "$95,550.00"
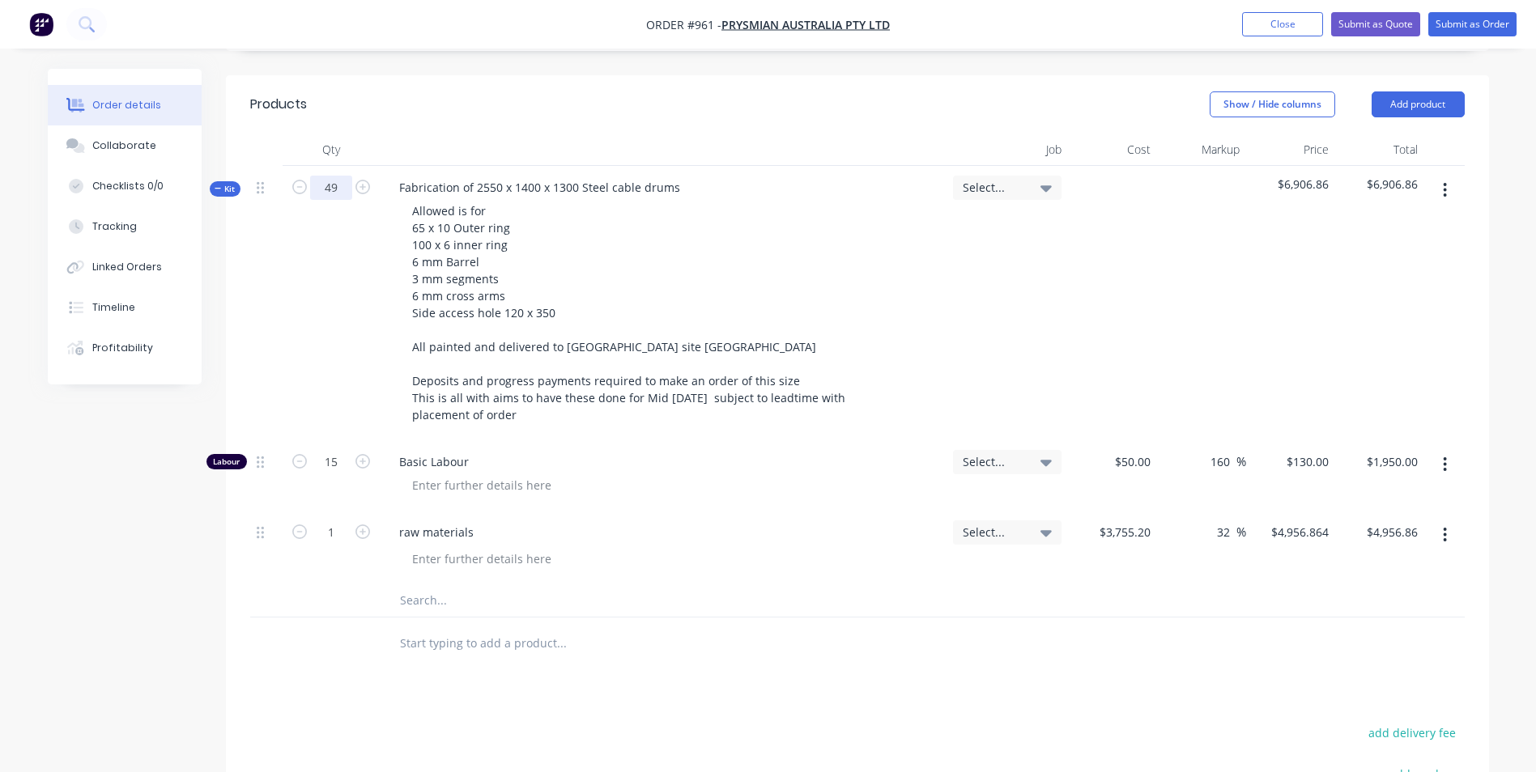
type input "49"
type input "$242,886.34"
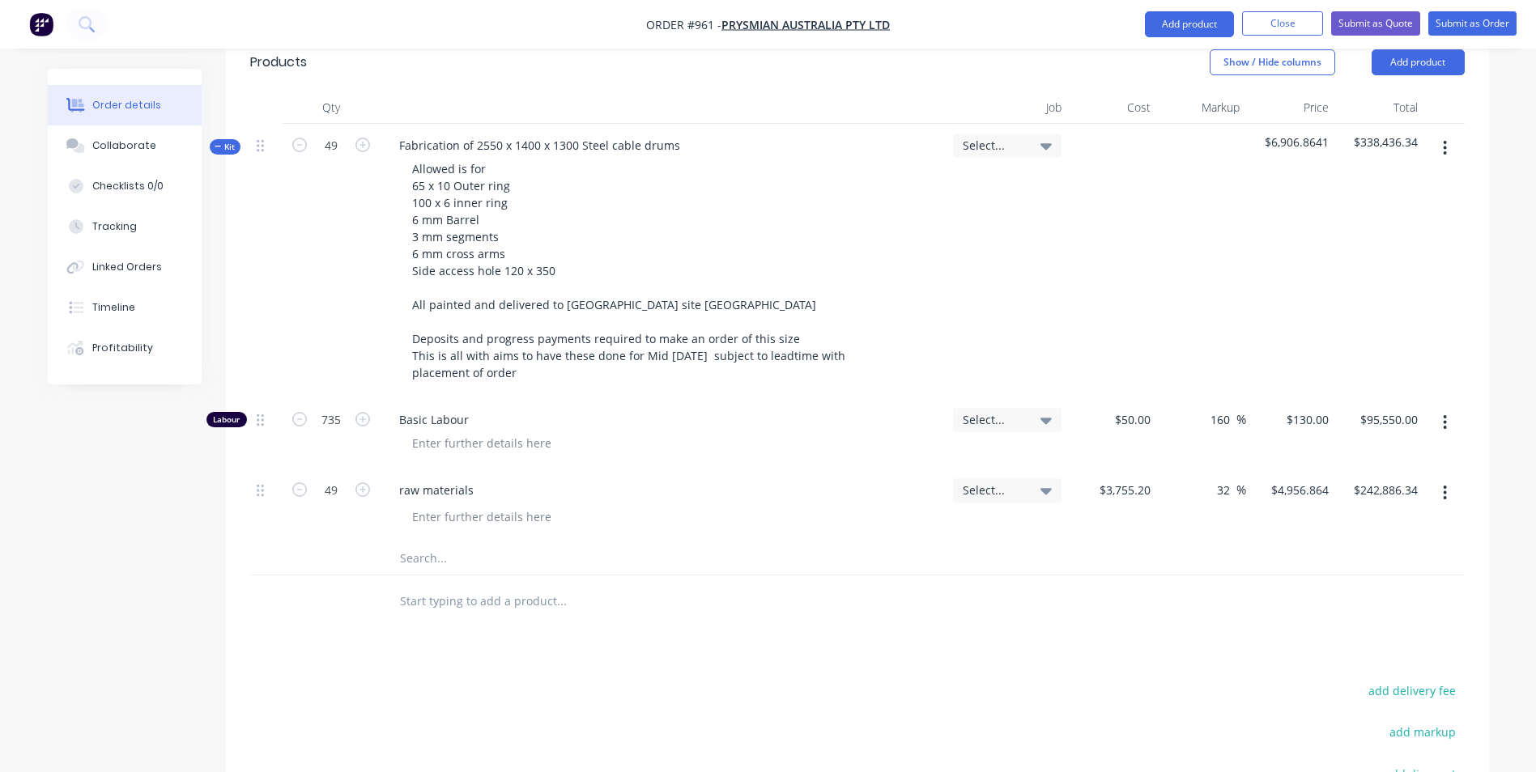
scroll to position [708, 0]
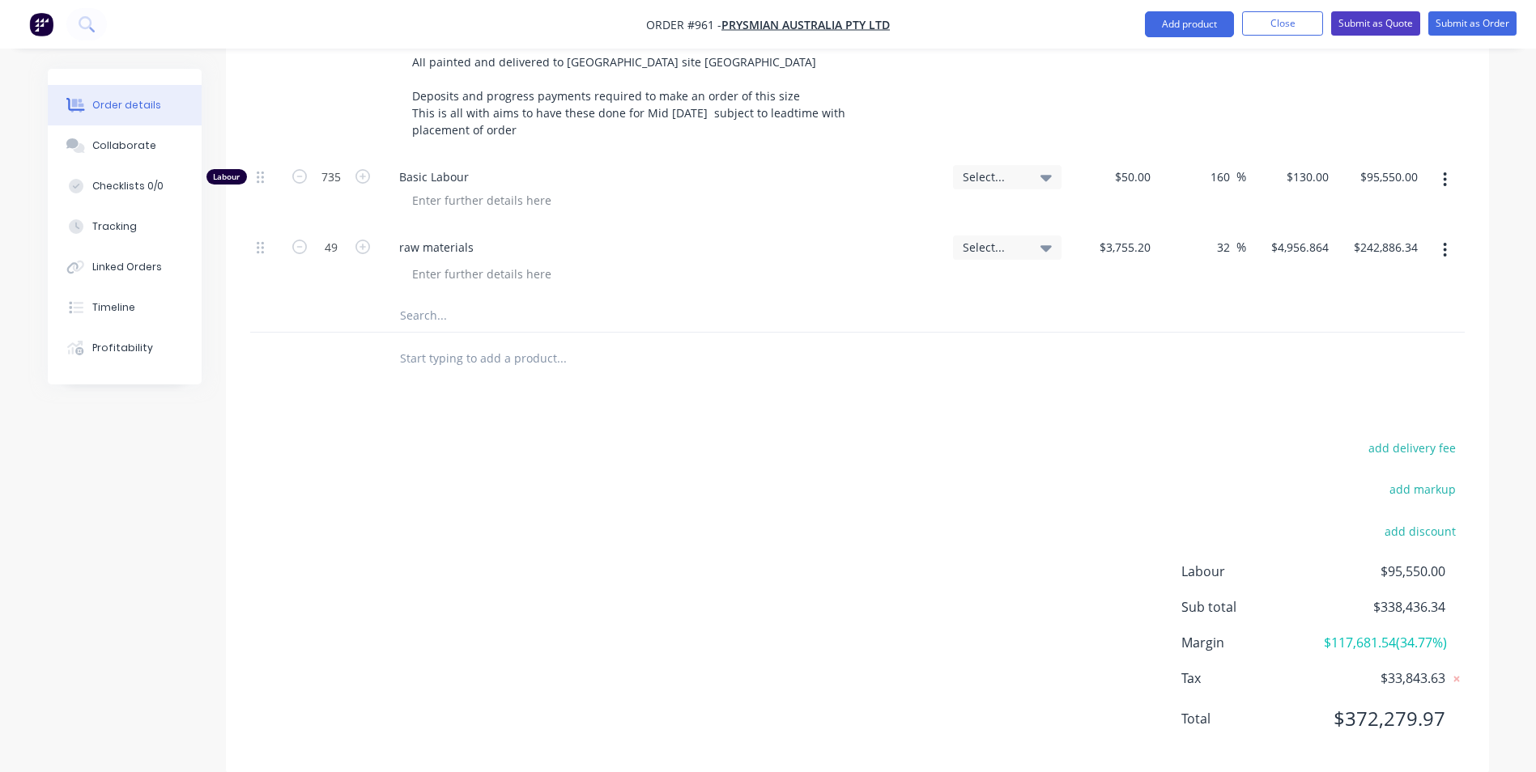
click at [1362, 20] on button "Submit as Quote" at bounding box center [1375, 23] width 89 height 24
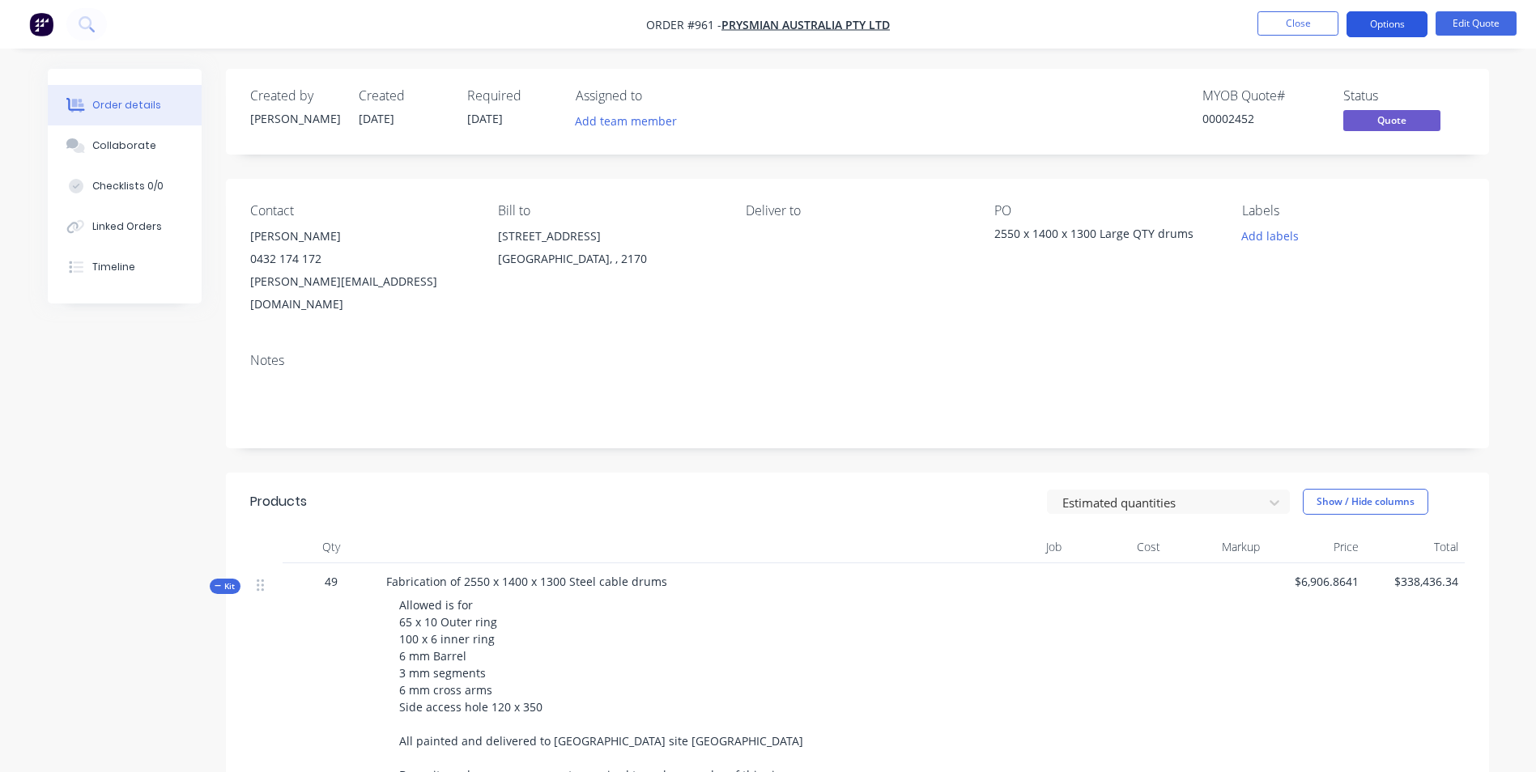
click at [1379, 23] on button "Options" at bounding box center [1386, 24] width 81 height 26
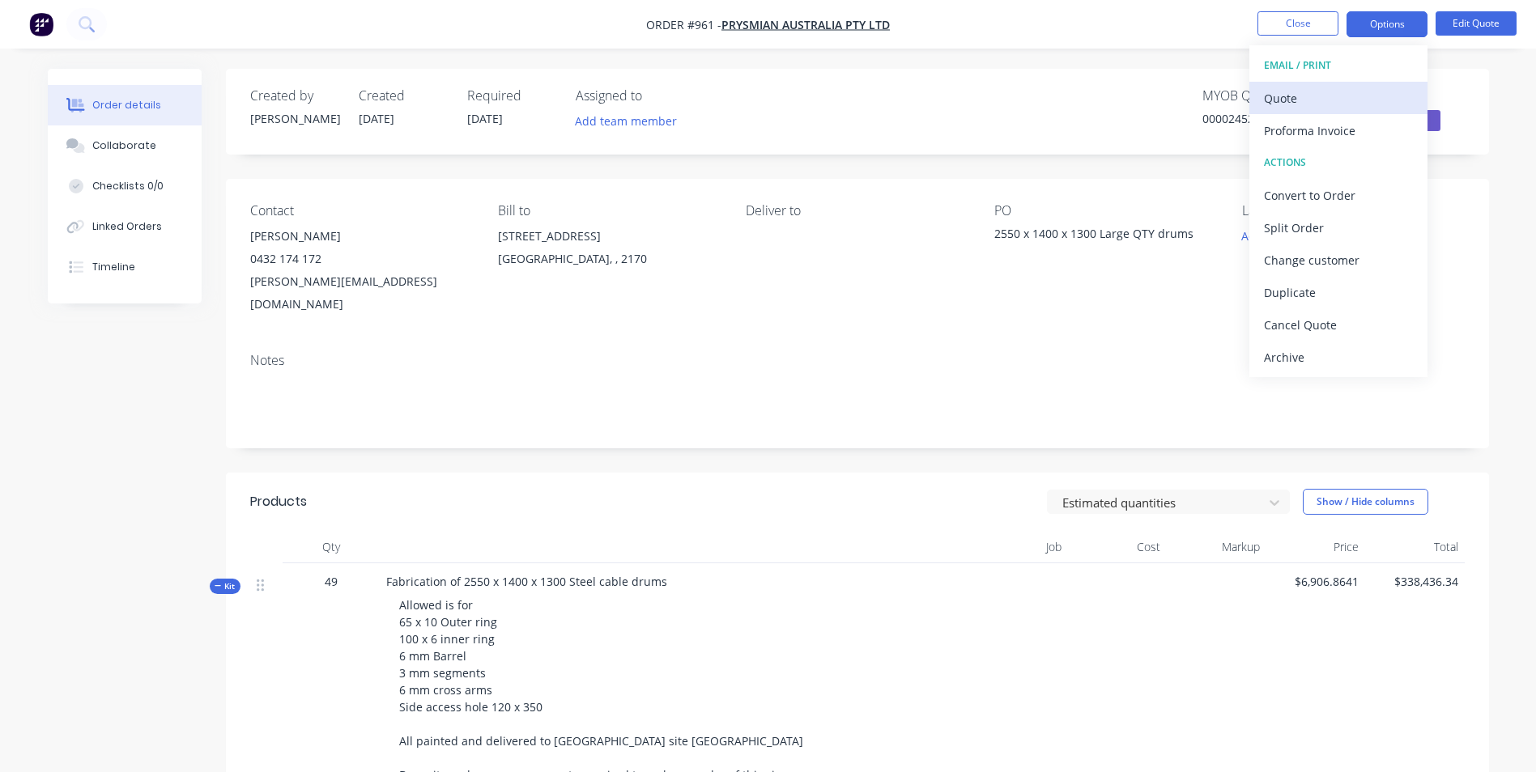
click at [1320, 90] on div "Quote" at bounding box center [1338, 98] width 149 height 23
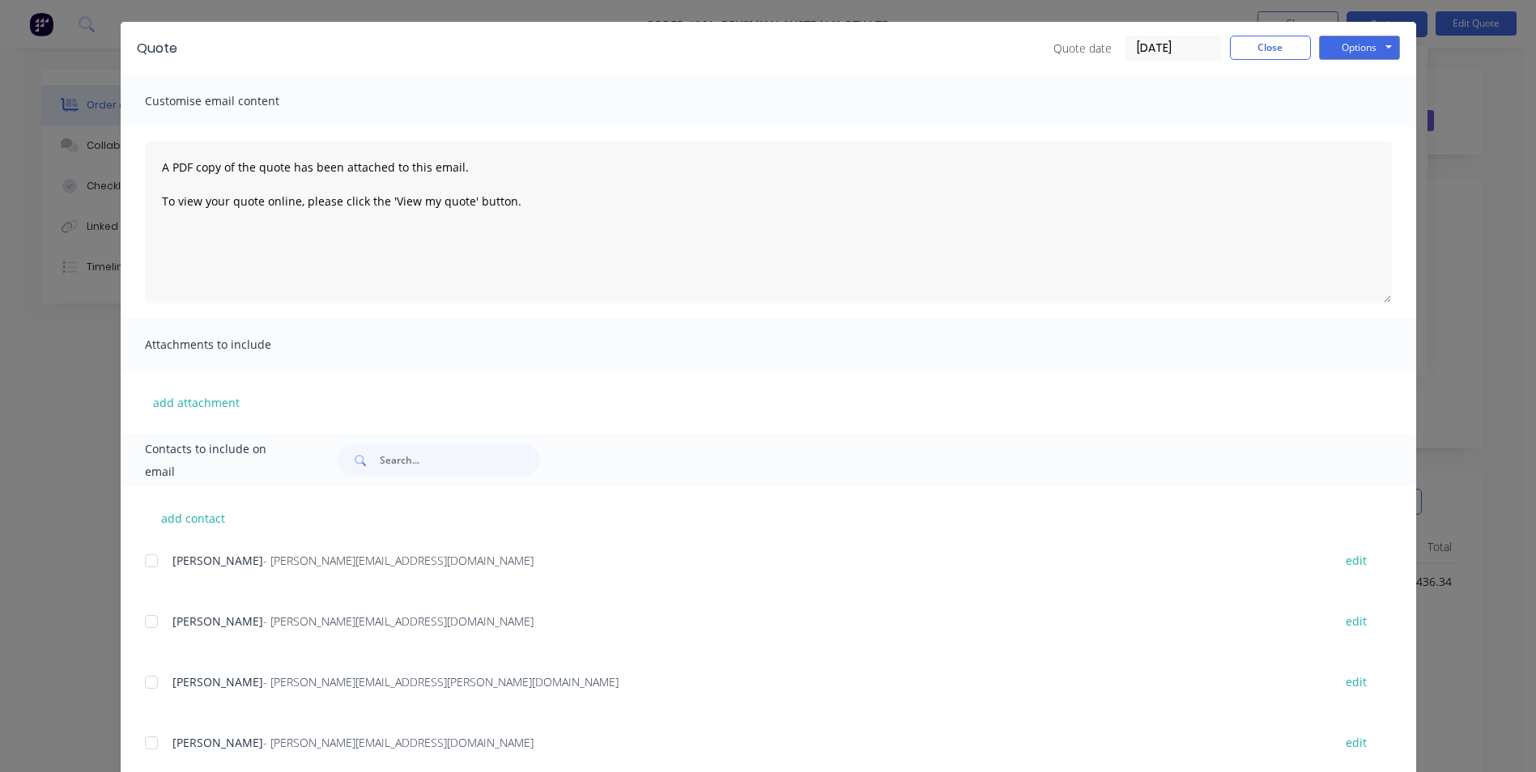
scroll to position [81, 0]
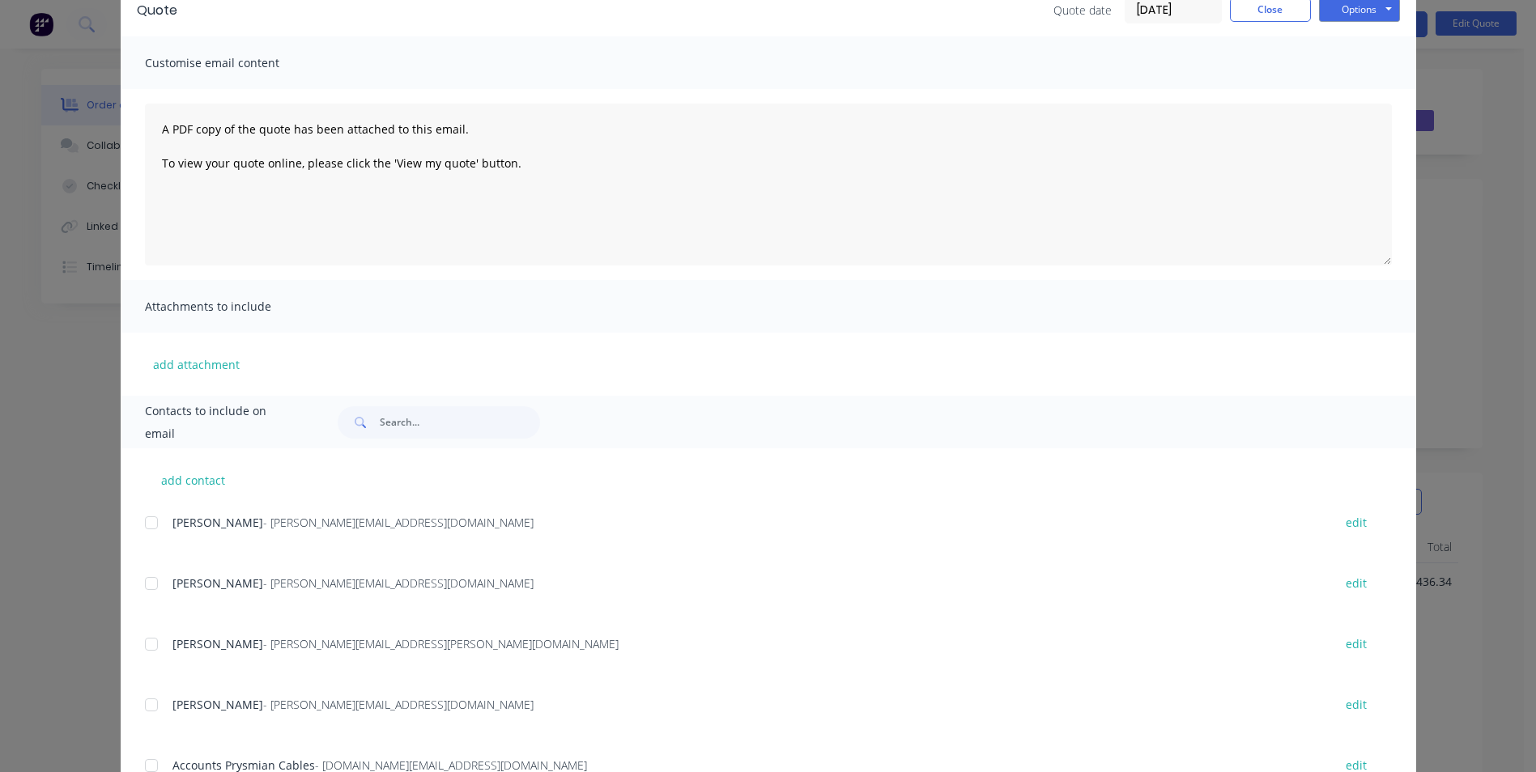
click at [142, 583] on div at bounding box center [151, 583] width 32 height 32
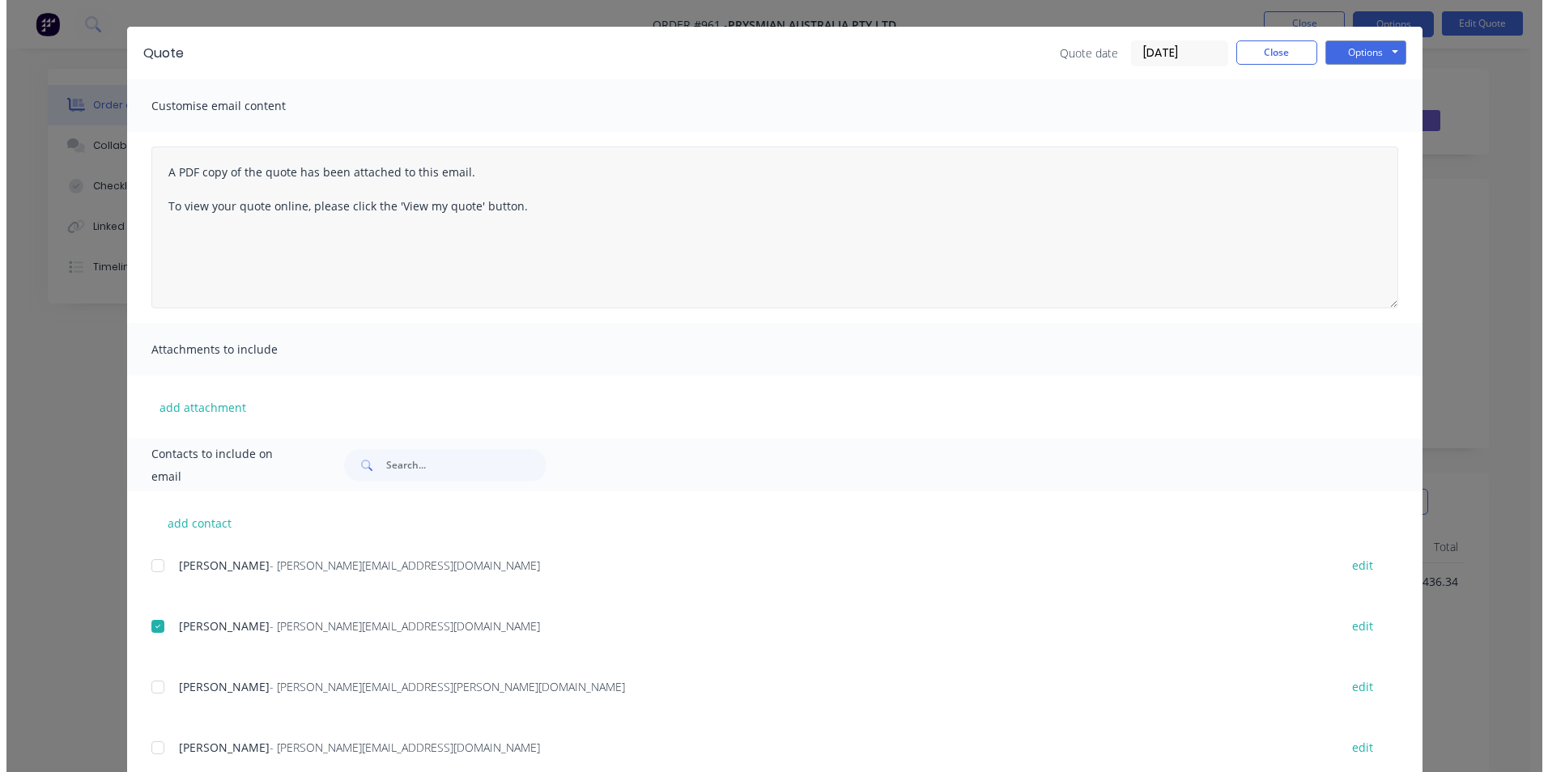
scroll to position [0, 0]
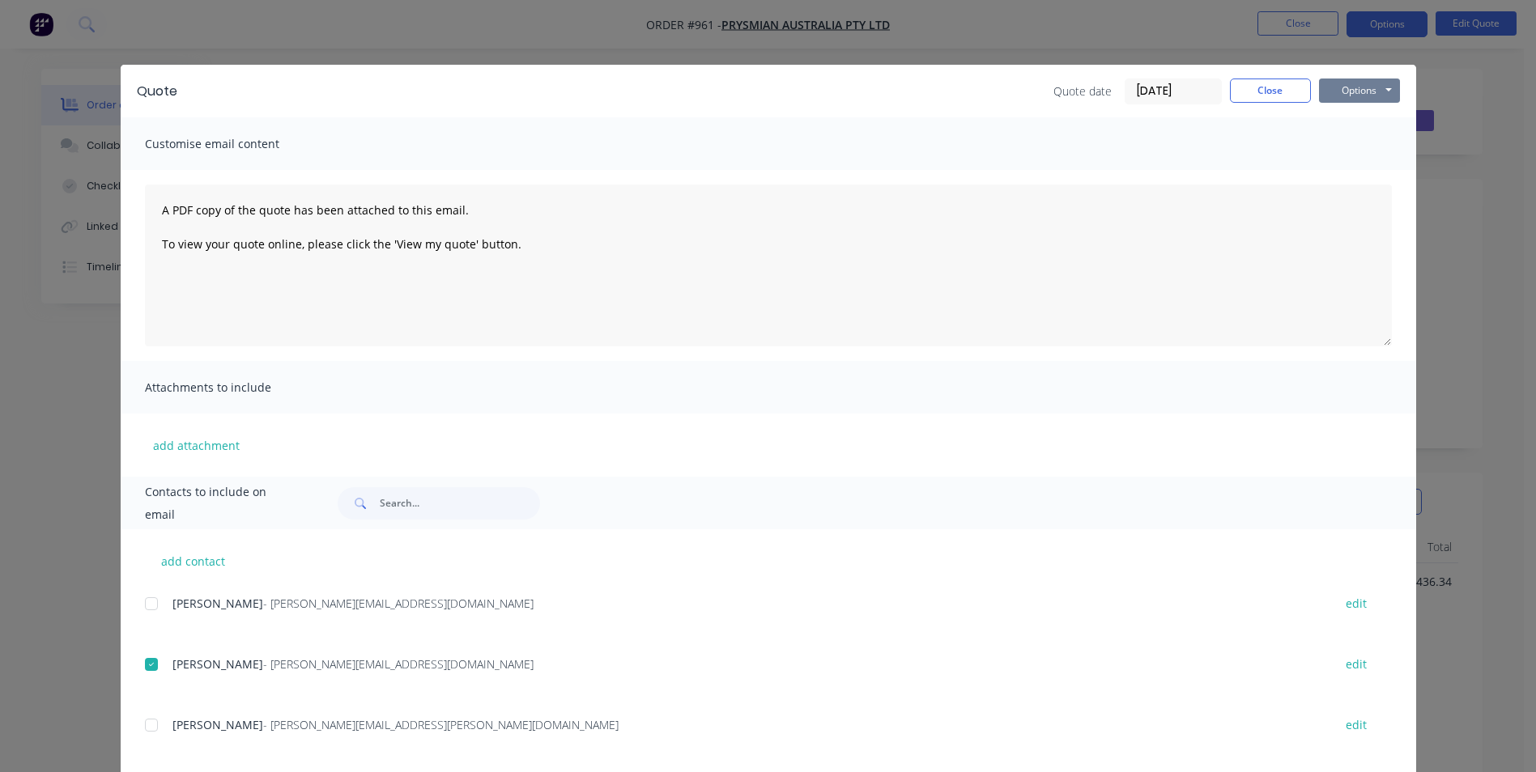
click at [1344, 93] on button "Options" at bounding box center [1359, 91] width 81 height 24
click at [1346, 175] on button "Email" at bounding box center [1371, 172] width 104 height 27
click at [1241, 93] on button "Close" at bounding box center [1270, 91] width 81 height 24
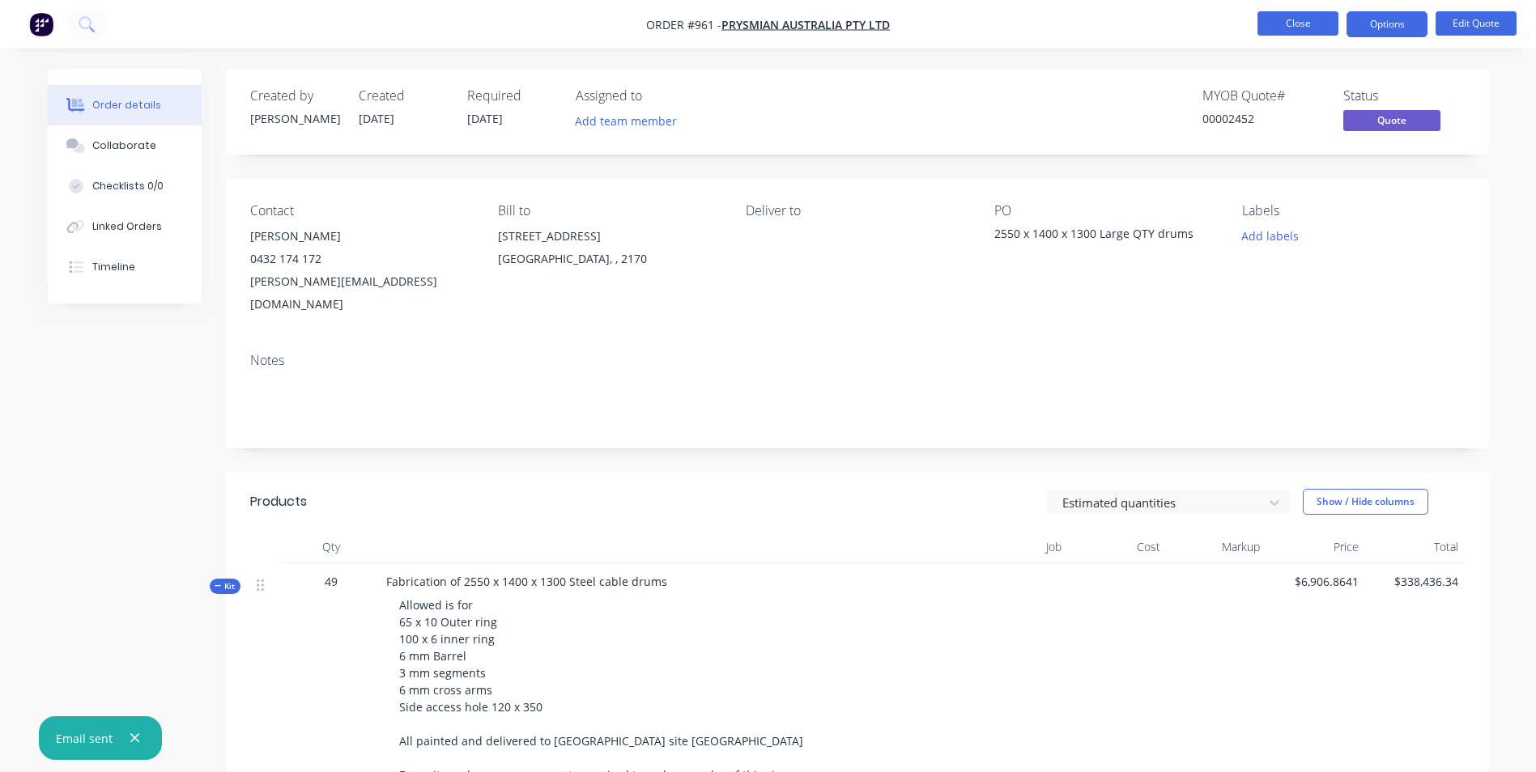
click at [1297, 32] on button "Close" at bounding box center [1297, 23] width 81 height 24
